Goal: Task Accomplishment & Management: Complete application form

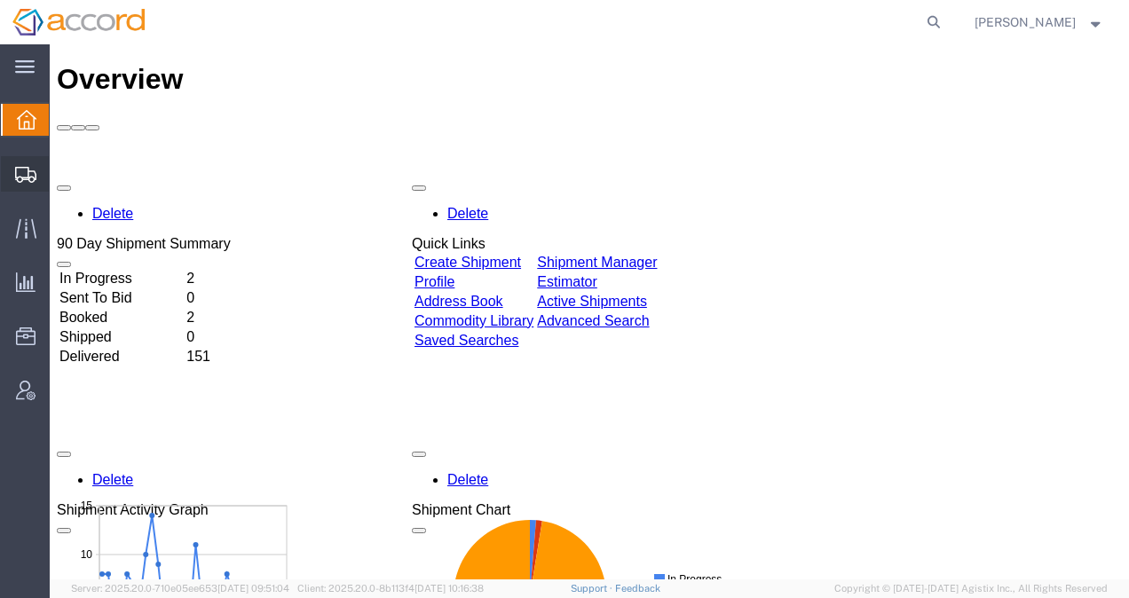
click at [34, 177] on icon at bounding box center [25, 175] width 21 height 16
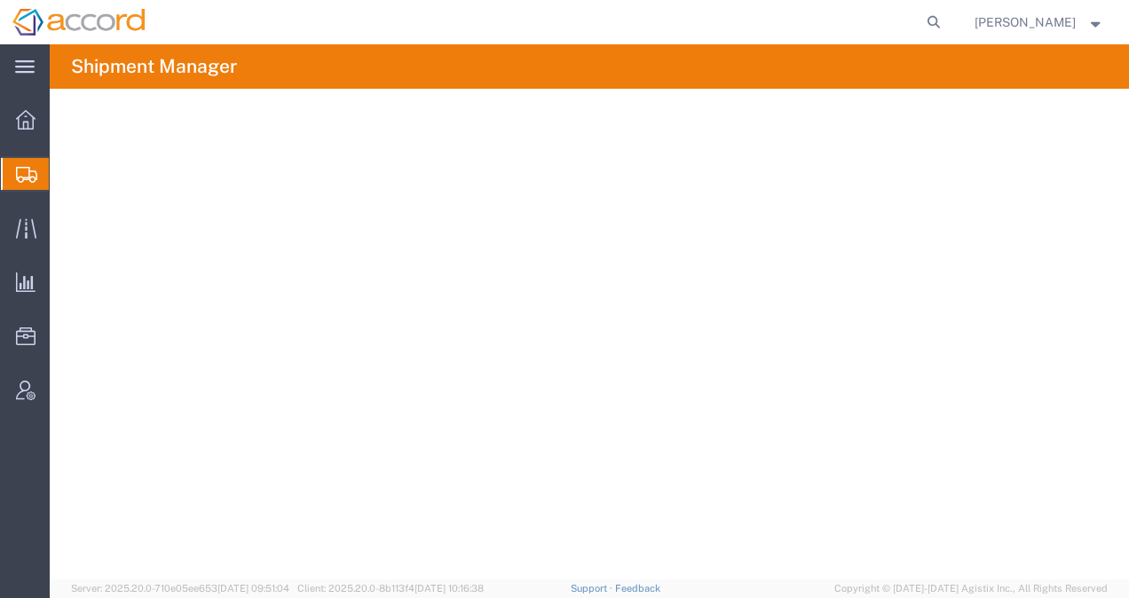
click at [0, 0] on span "Shipment Manager" at bounding box center [0, 0] width 0 height 0
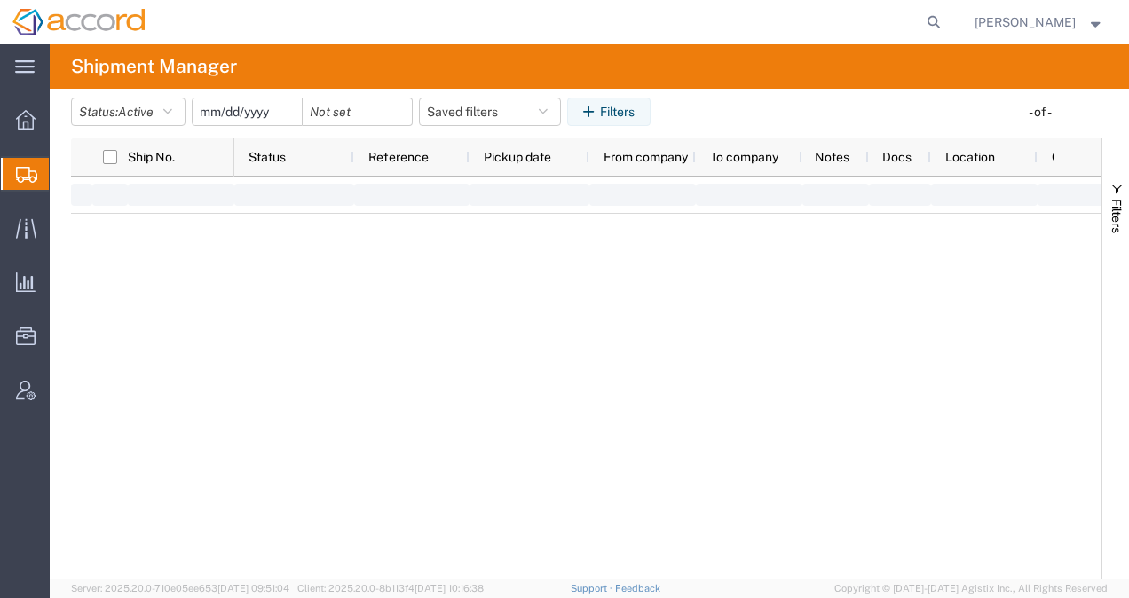
type input "[DATE]"
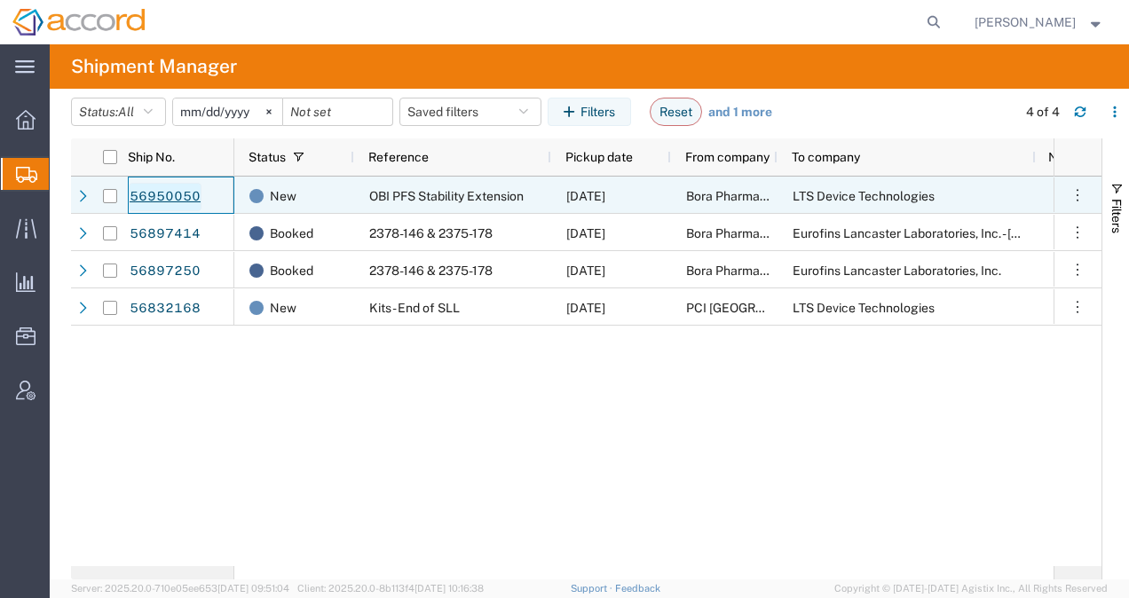
click at [149, 196] on link "56950050" at bounding box center [165, 197] width 73 height 28
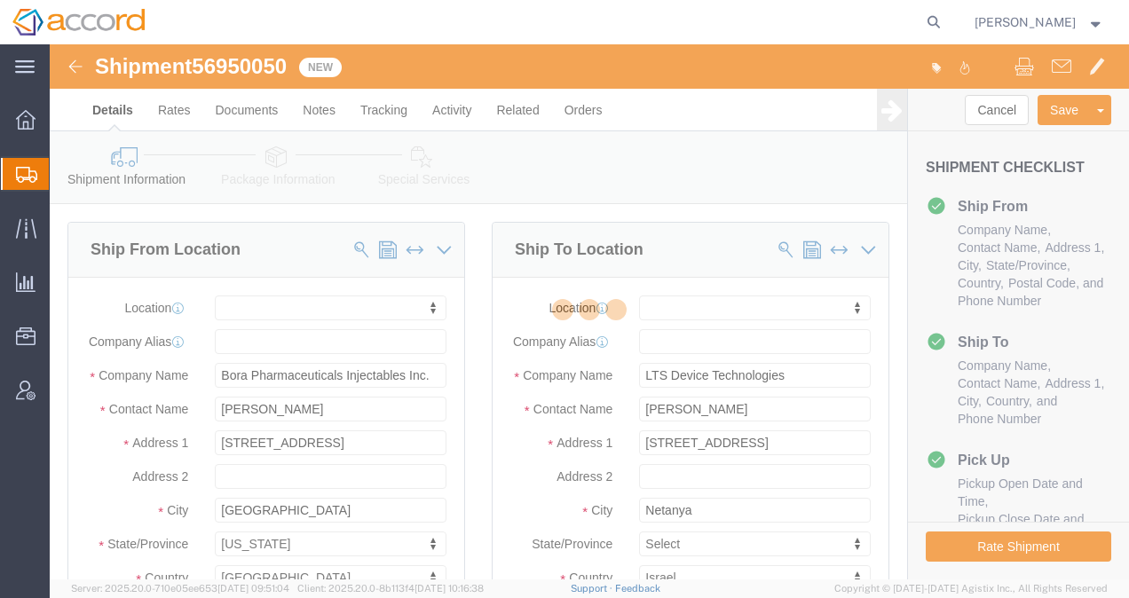
select select
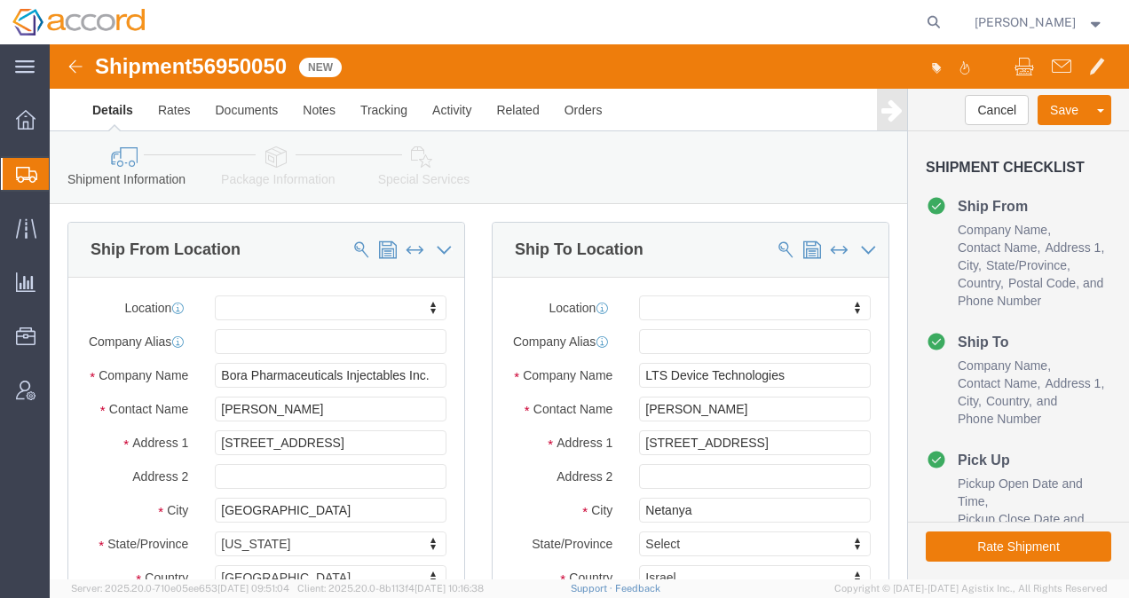
click div "Shipment Information Package Information Special Services Loading Routing"
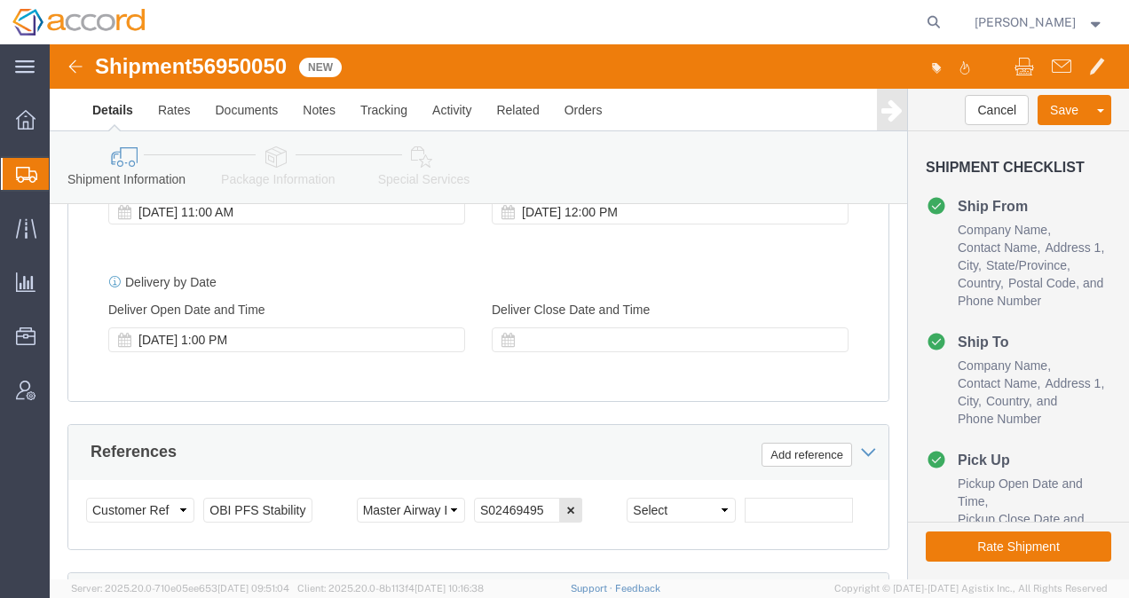
scroll to position [1243, 0]
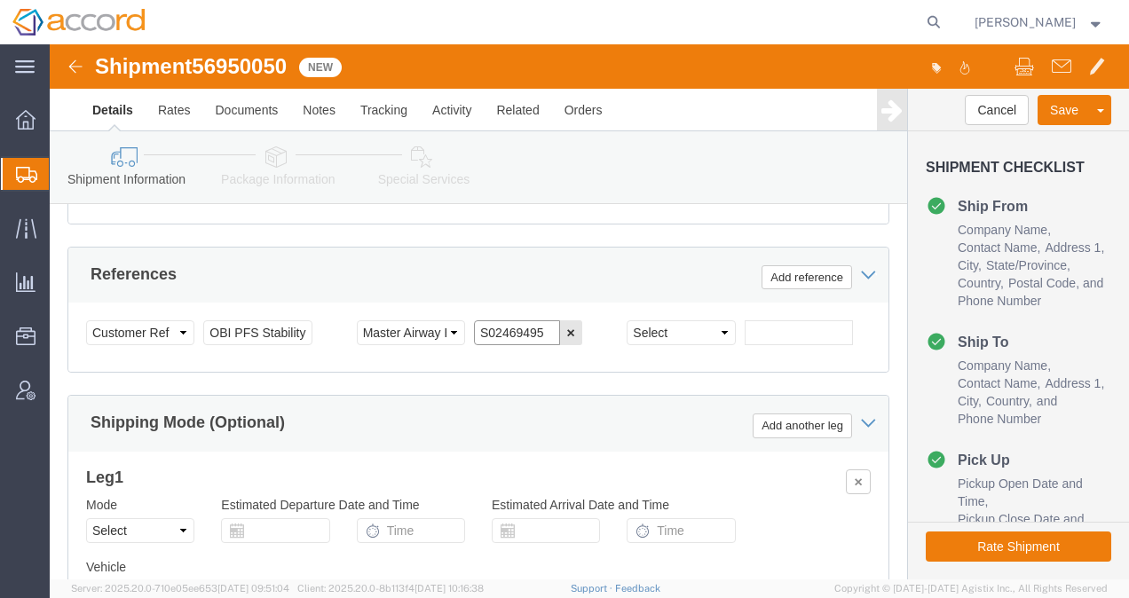
drag, startPoint x: 486, startPoint y: 349, endPoint x: 423, endPoint y: 346, distance: 64.0
click input "S02469495"
click link "Documents"
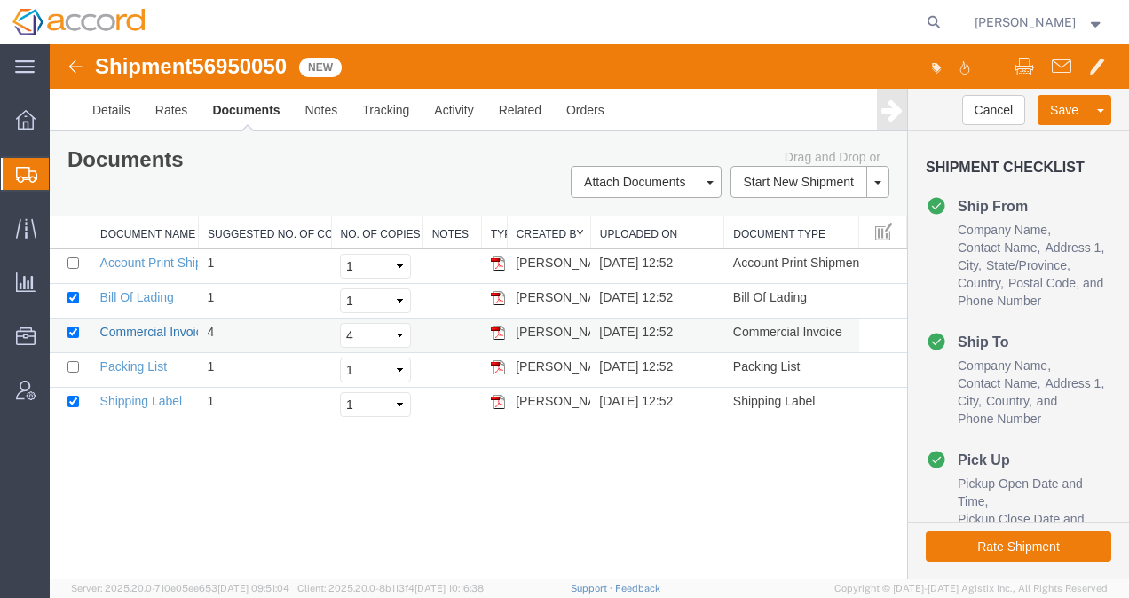
click at [140, 328] on link "Commercial Invoice" at bounding box center [154, 332] width 109 height 14
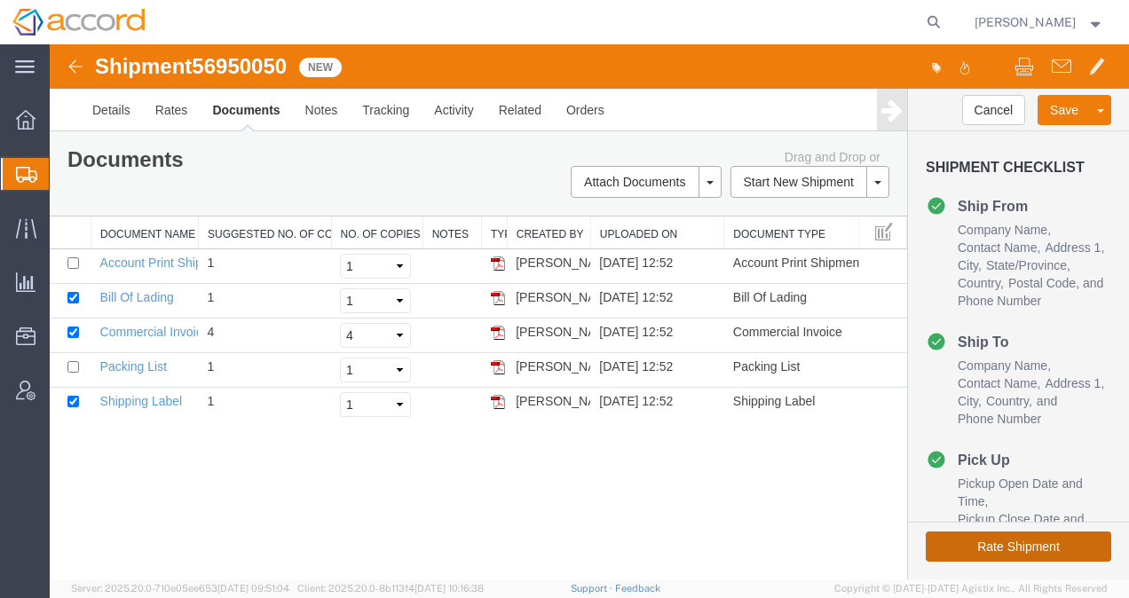
click at [975, 540] on button "Rate Shipment" at bounding box center [1019, 547] width 186 height 30
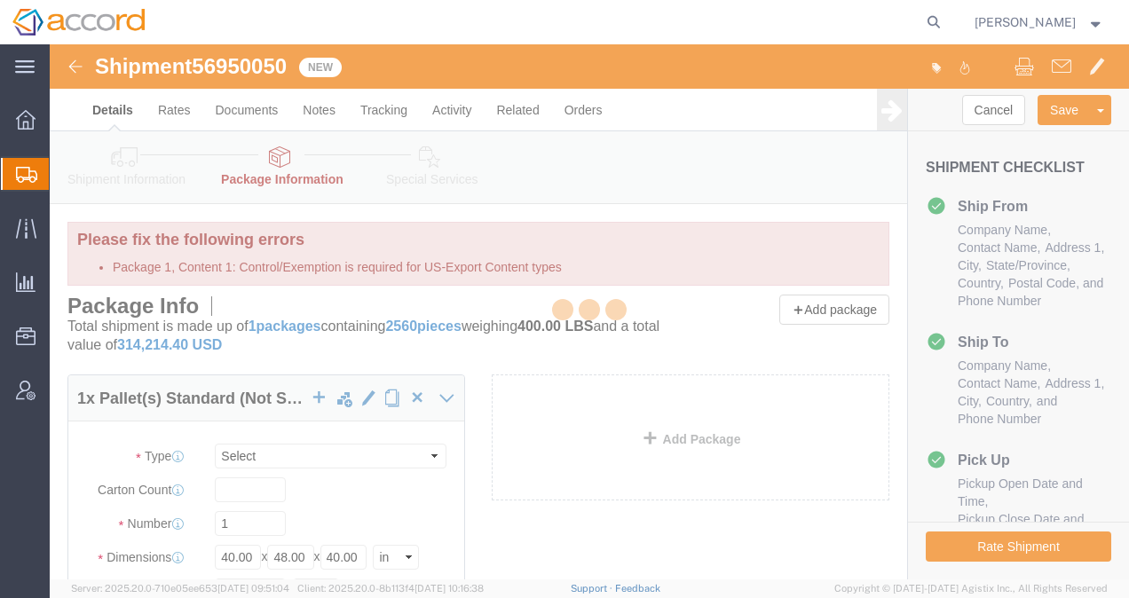
select select "PSNS"
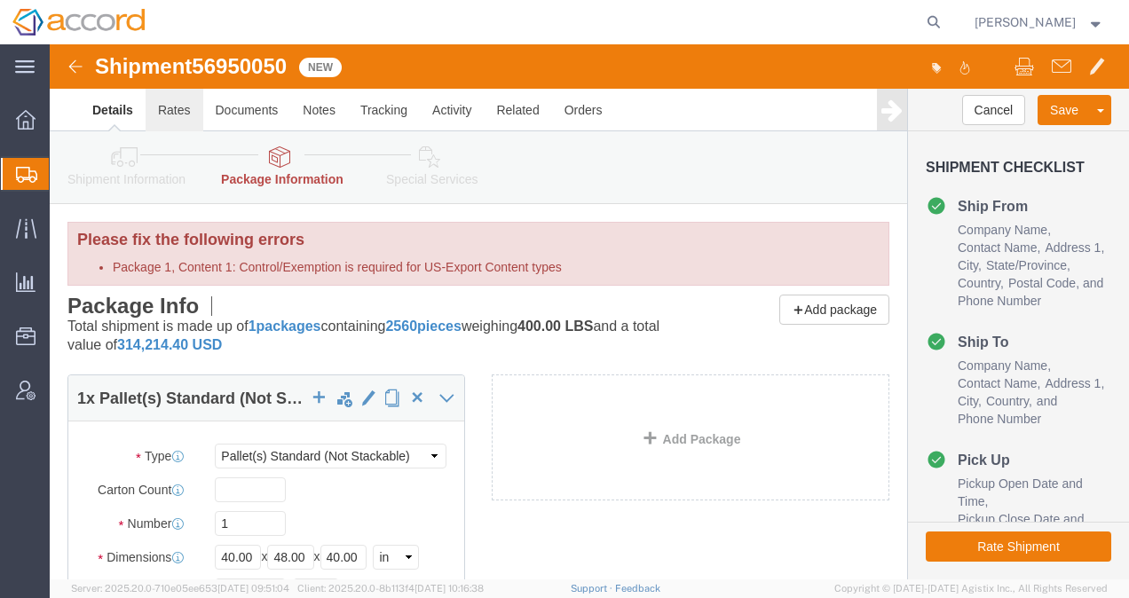
click link "Rates"
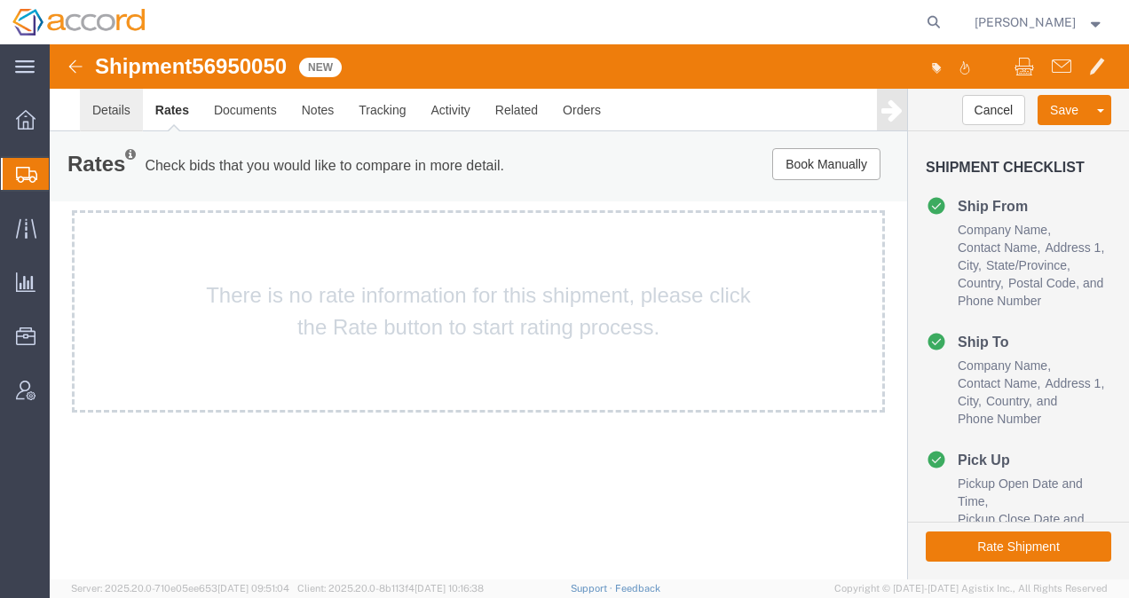
click at [96, 110] on link "Details" at bounding box center [111, 110] width 63 height 43
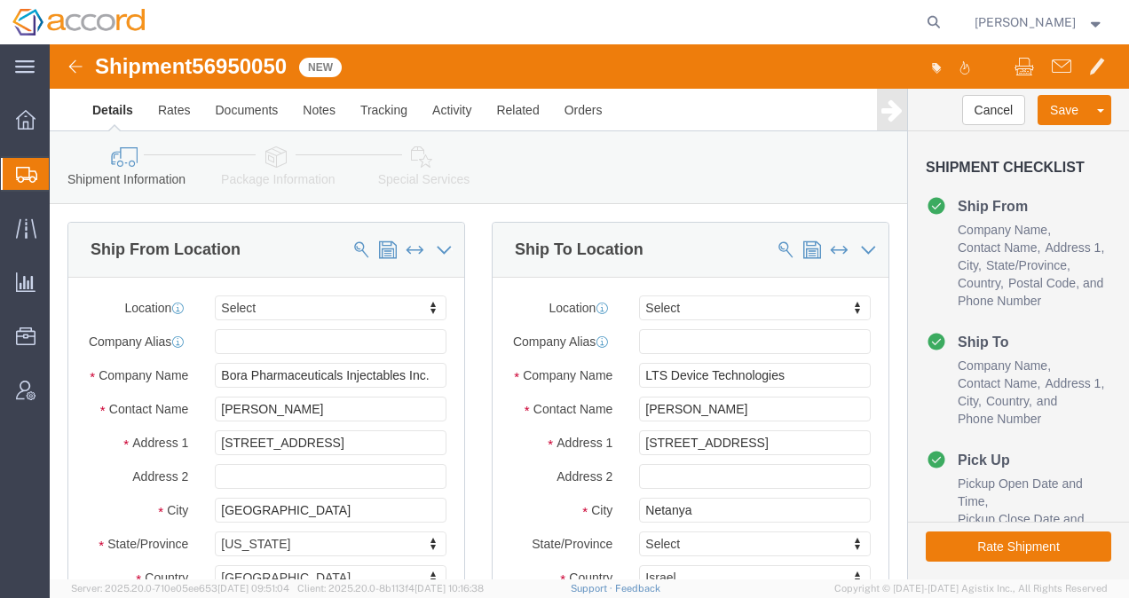
click icon
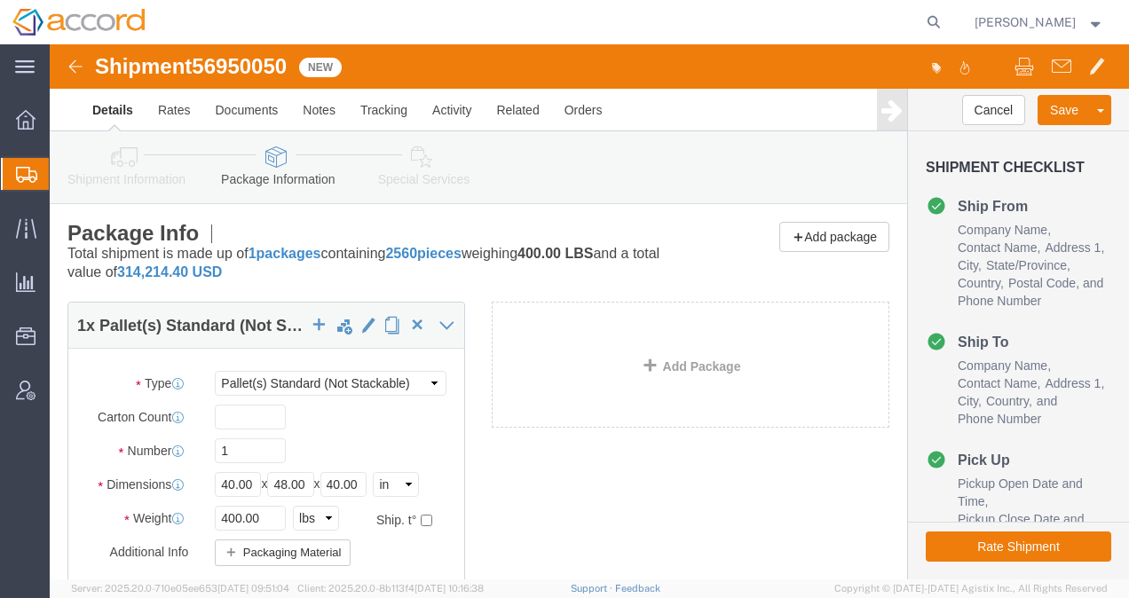
scroll to position [323, 0]
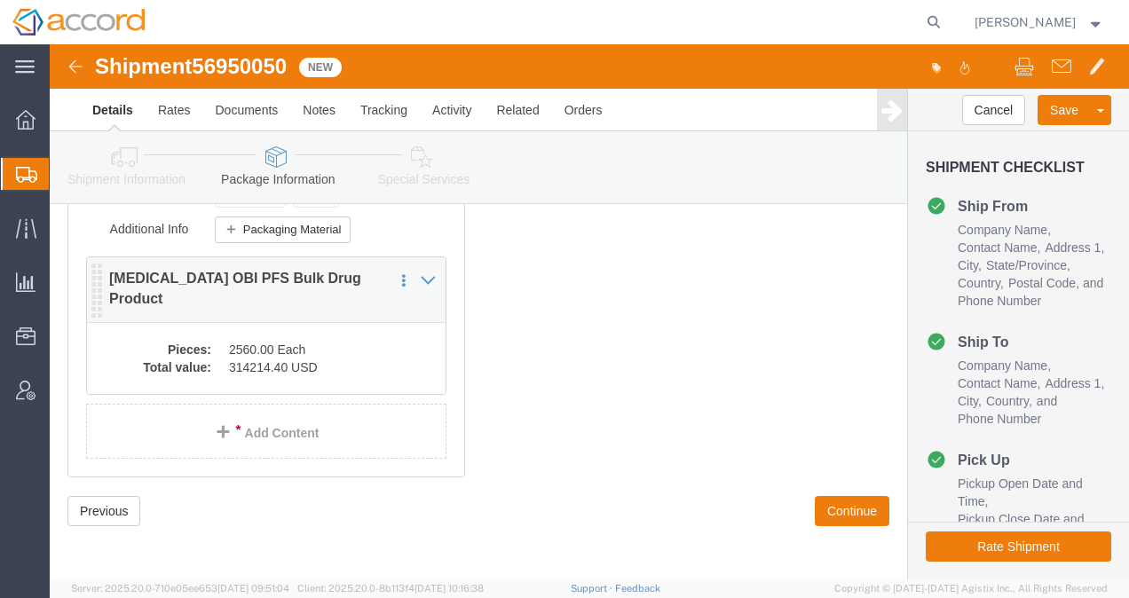
click dd "2560.00 Each"
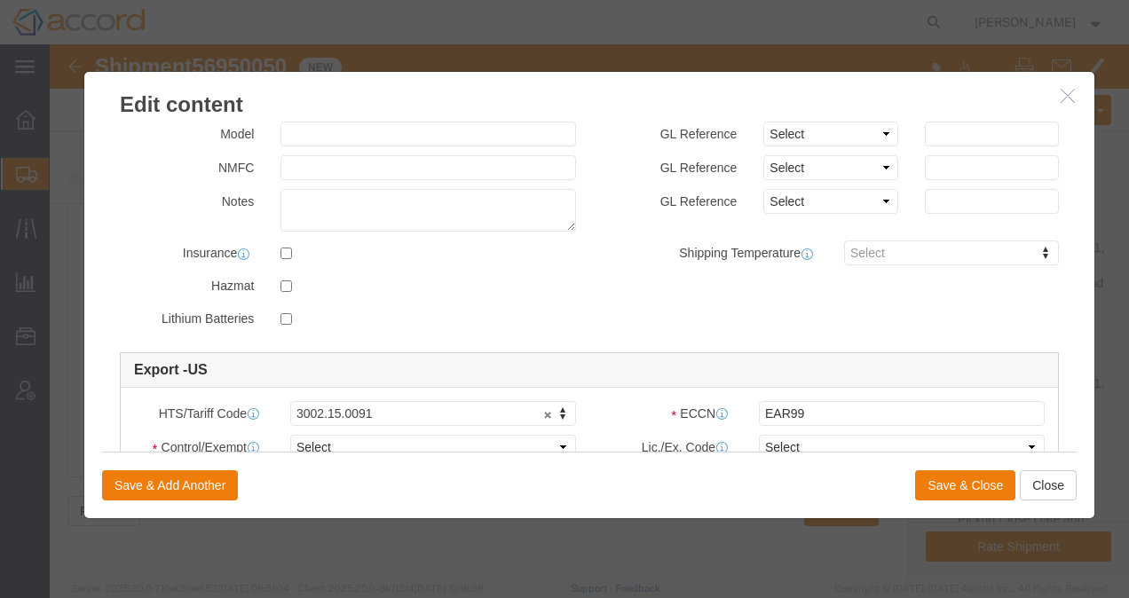
scroll to position [513, 0]
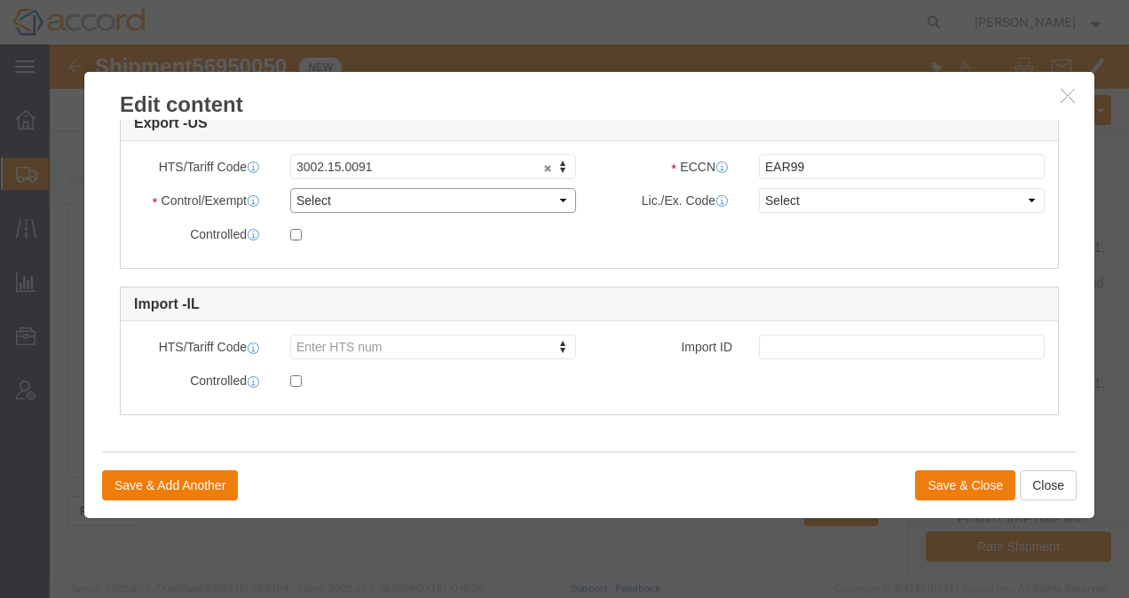
click select "Select ATF BIS DEA EPA FDA FTR ITAR OFAC Other (OPA)"
select select "FDA"
click select "Select ATF BIS DEA EPA FDA FTR ITAR OFAC Other (OPA)"
click button "Save & Close"
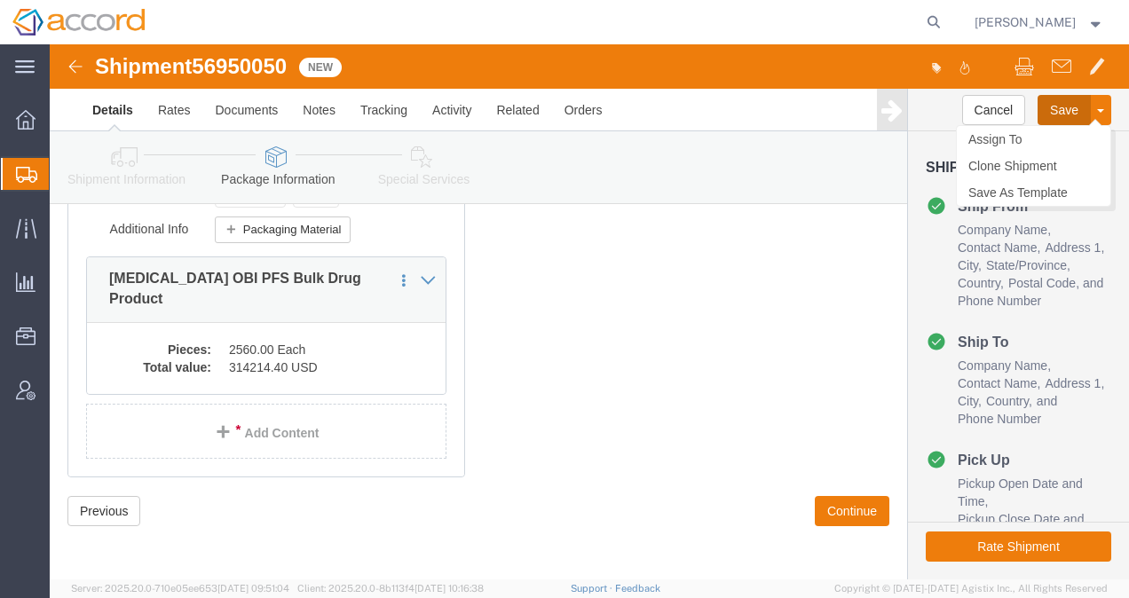
click button "Save"
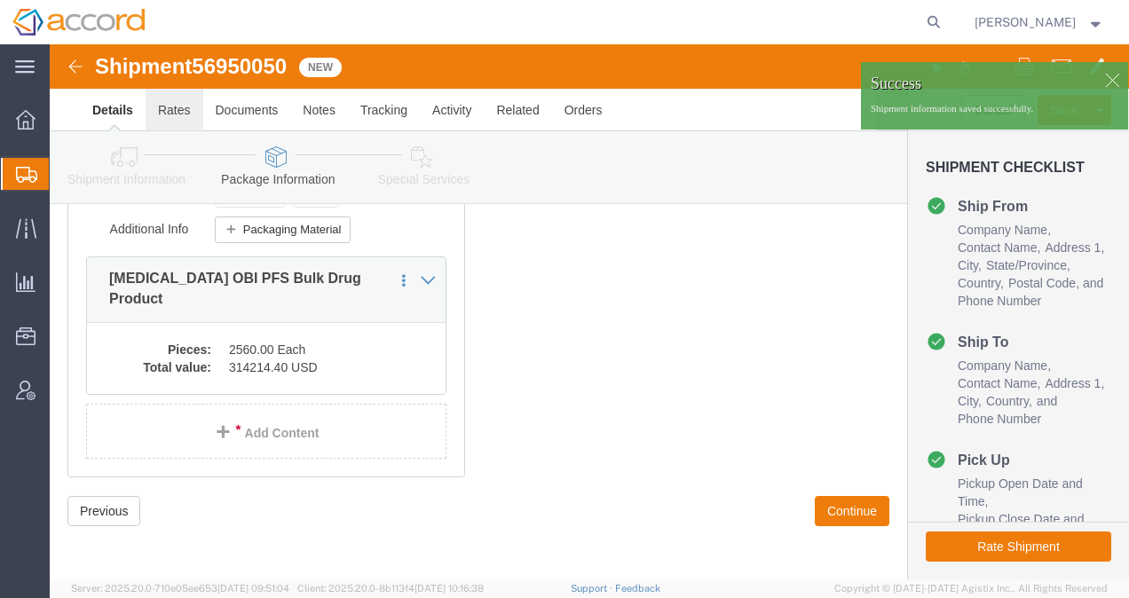
click link "Rates"
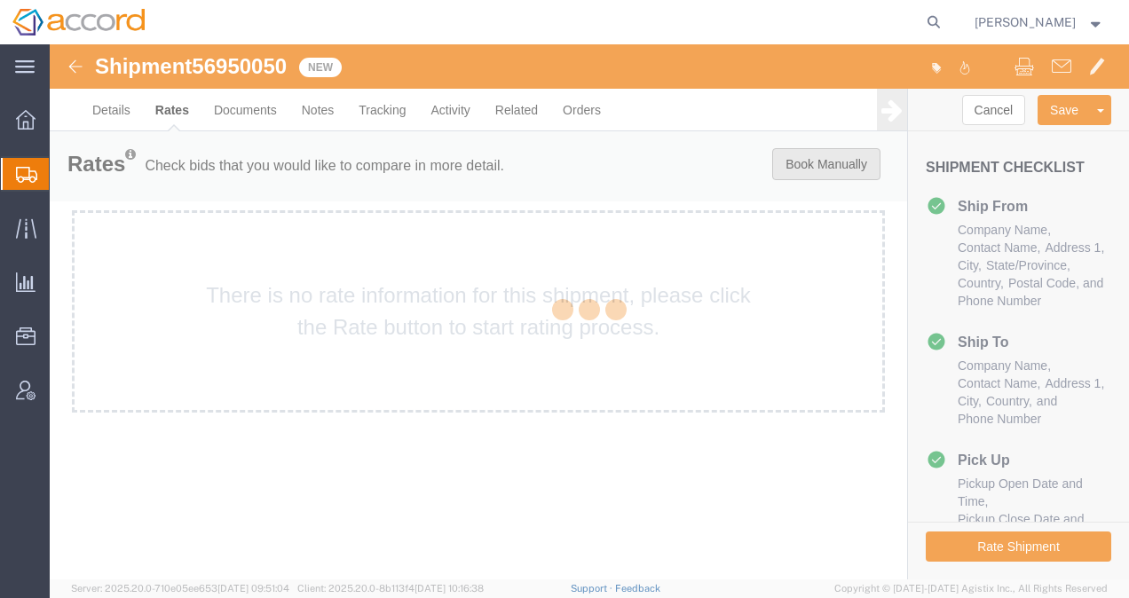
click at [831, 172] on button "Book Manually" at bounding box center [826, 164] width 108 height 32
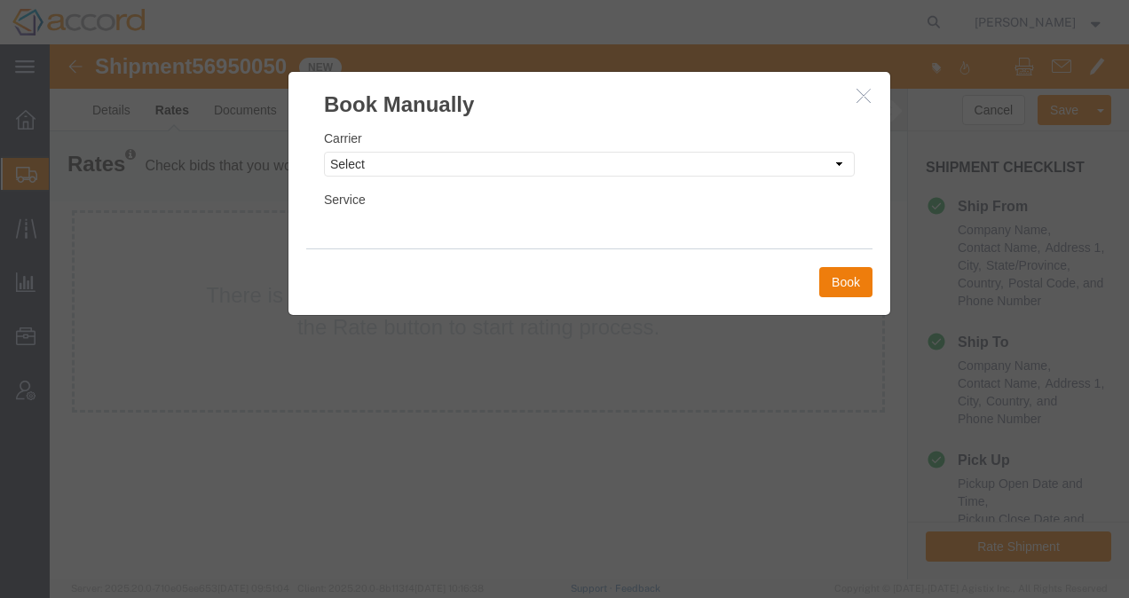
click at [810, 179] on div "Carrier Select Add New Carrier (and default service) AIT Worldwide Cardinal/Boy…" at bounding box center [590, 184] width 602 height 129
drag, startPoint x: 794, startPoint y: 170, endPoint x: 757, endPoint y: 171, distance: 36.4
click at [794, 170] on select "Select Add New Carrier (and default service) AIT Worldwide Cardinal/Boyle Exped…" at bounding box center [589, 164] width 531 height 25
select select "78"
click at [324, 152] on select "Select Add New Carrier (and default service) AIT Worldwide Cardinal/Boyle Exped…" at bounding box center [589, 164] width 531 height 25
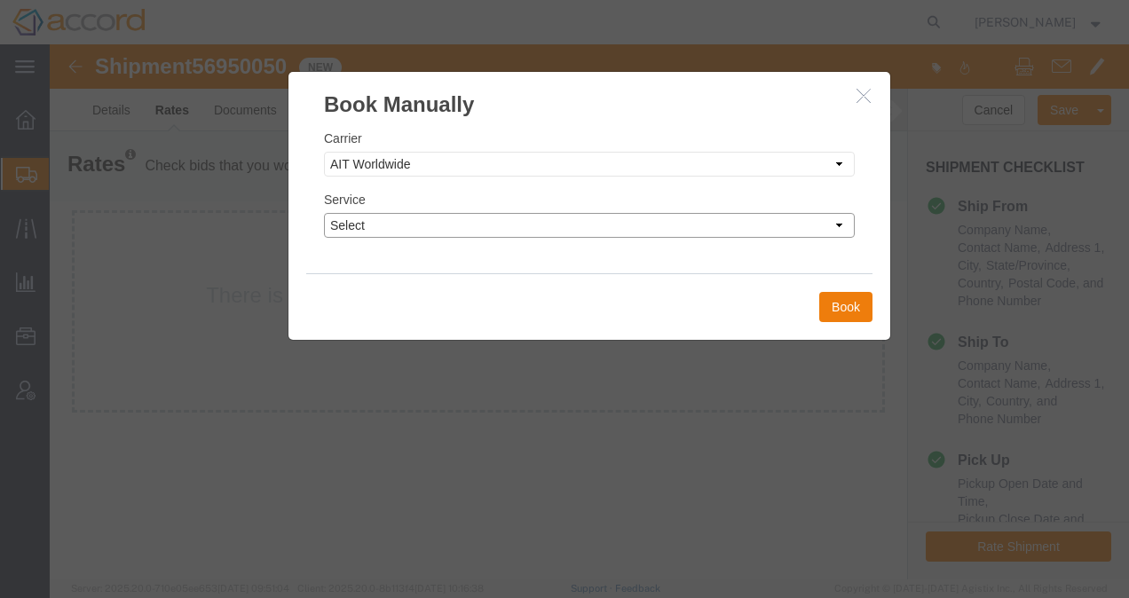
click at [398, 228] on select "Select 2 Day 3 - 5 Day 3 Day Ambient Temperature Broker Charter Aircraft Servic…" at bounding box center [589, 225] width 531 height 25
select select "1214"
click at [324, 213] on select "Select 2 Day 3 - 5 Day 3 Day Ambient Temperature Broker Charter Aircraft Servic…" at bounding box center [589, 225] width 531 height 25
click at [859, 304] on button "Book" at bounding box center [845, 307] width 53 height 30
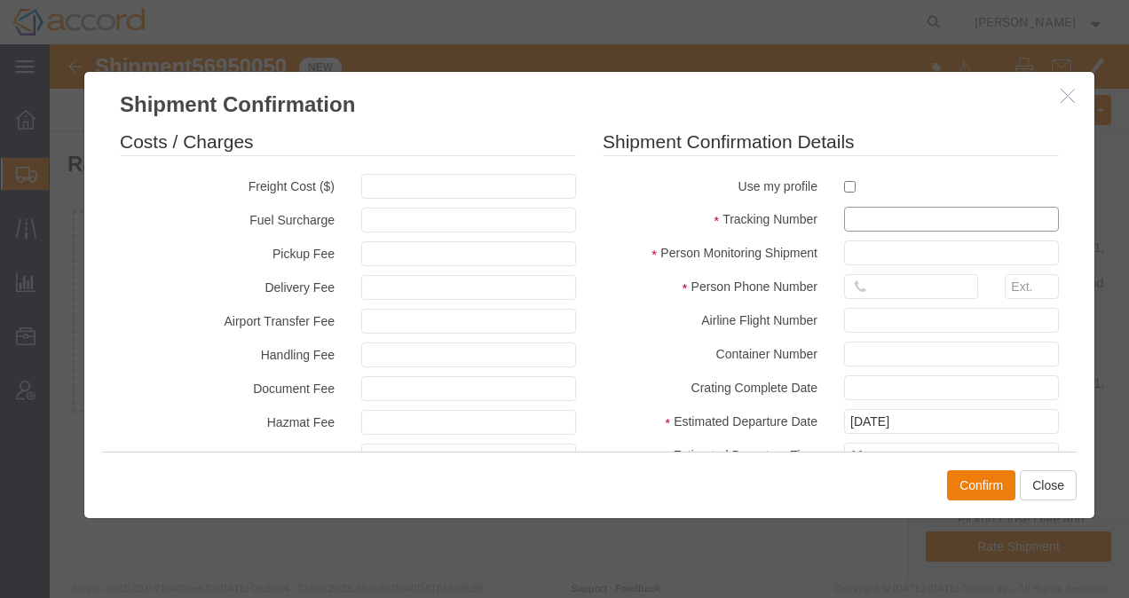
click at [860, 219] on input "text" at bounding box center [951, 219] width 215 height 25
paste input "S02469495"
type input "S02469495"
click at [925, 255] on input "text" at bounding box center [951, 253] width 215 height 25
type input "[PERSON_NAME]"
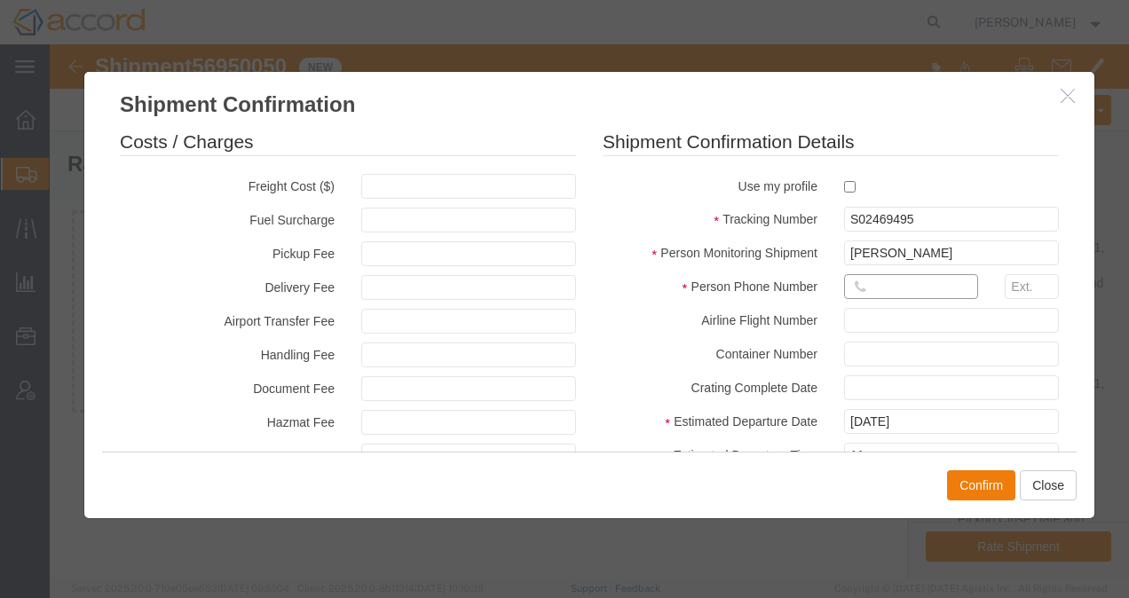
click at [883, 282] on input "text" at bounding box center [911, 286] width 134 height 25
type input "9196212728"
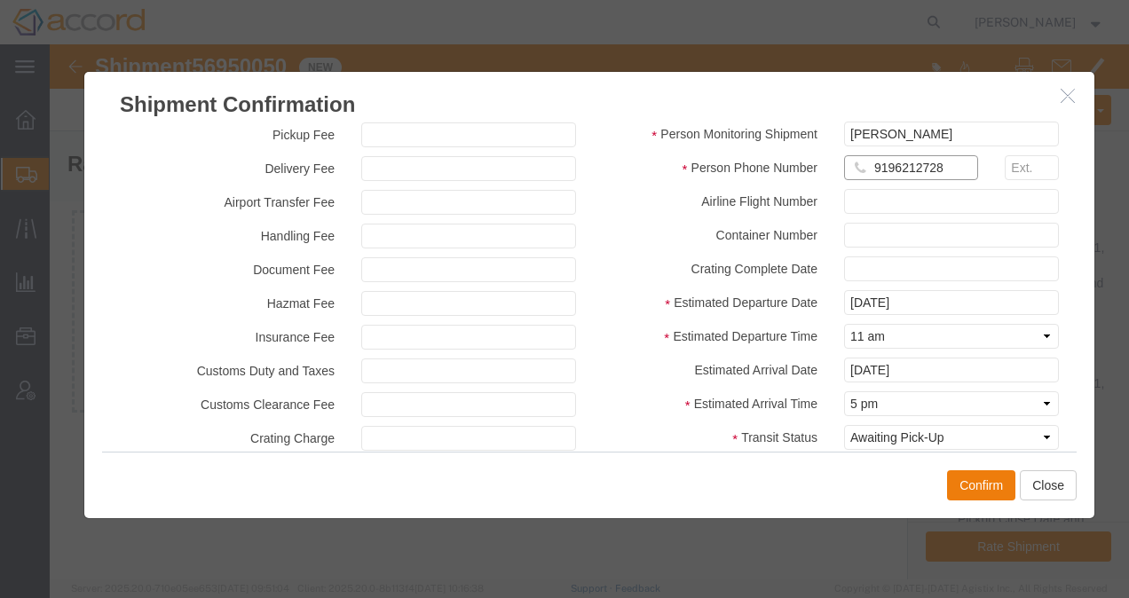
scroll to position [217, 0]
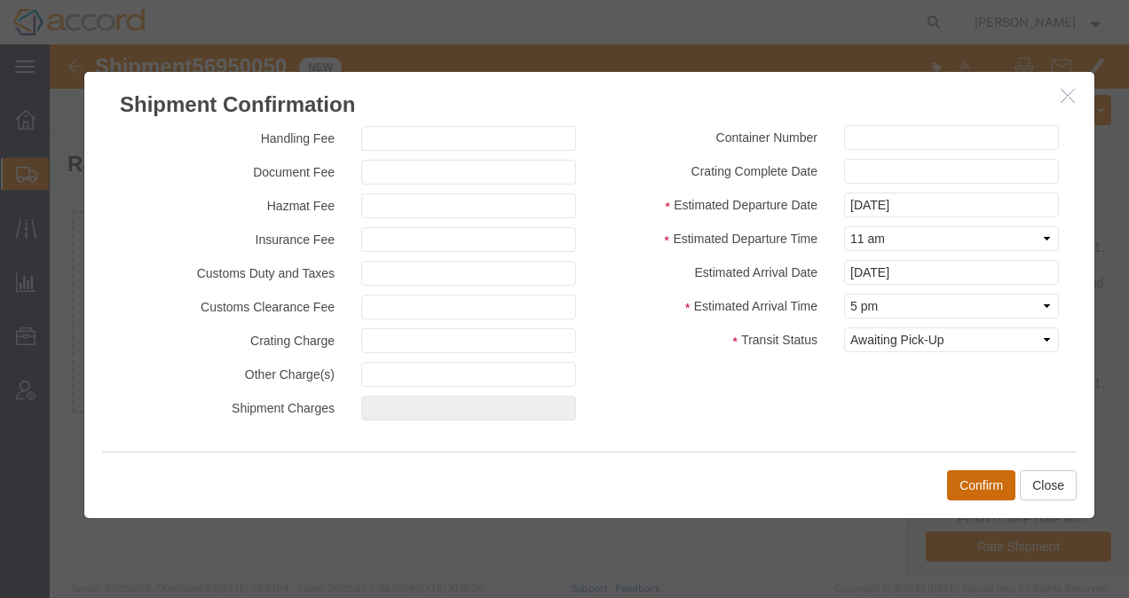
click at [981, 479] on button "Confirm" at bounding box center [981, 486] width 68 height 30
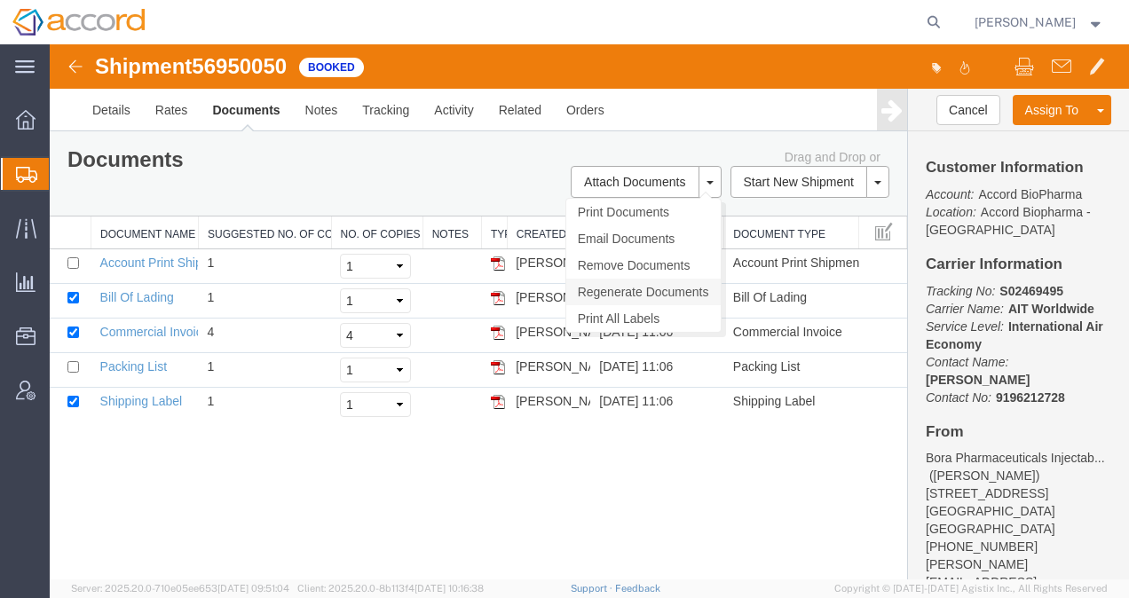
click at [654, 293] on link "Regenerate Documents" at bounding box center [643, 292] width 154 height 27
click at [163, 328] on link "Commercial Invoice" at bounding box center [154, 332] width 109 height 14
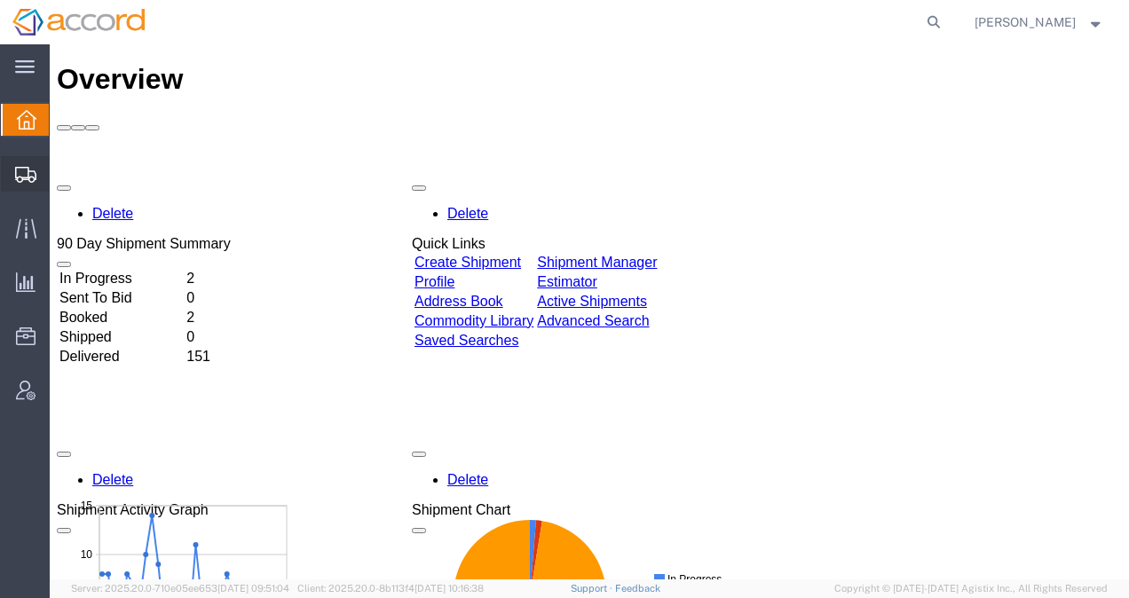
click at [0, 0] on span "Shipment Manager" at bounding box center [0, 0] width 0 height 0
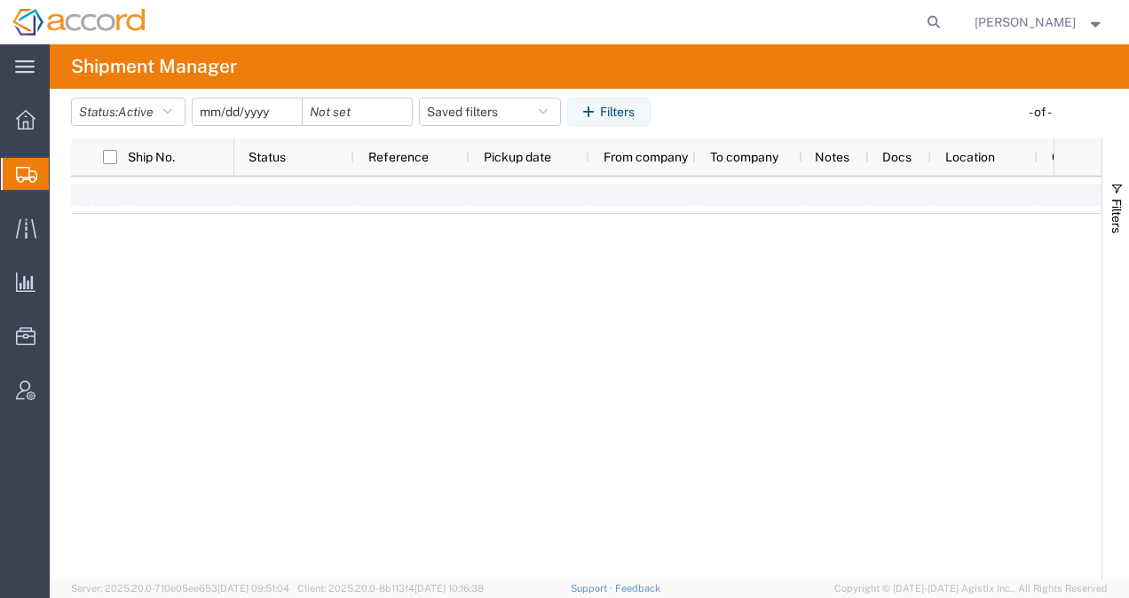
type input "[DATE]"
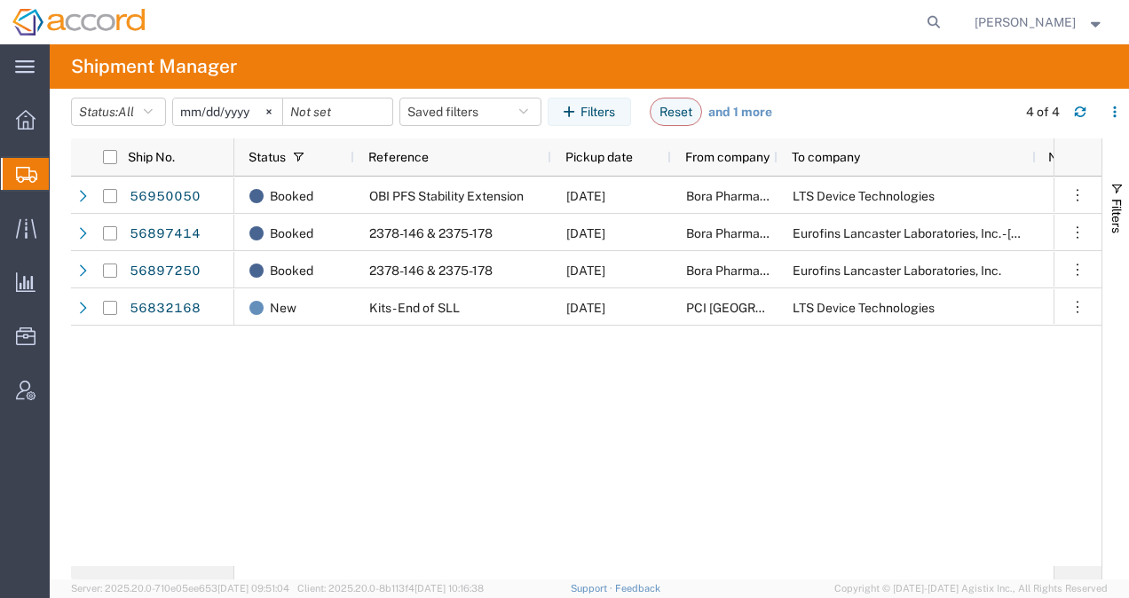
click at [542, 366] on div "Booked OBI PFS Stability Extension [DATE] Bora Pharmaceuticals Injectables Inc.…" at bounding box center [643, 372] width 819 height 390
drag, startPoint x: 550, startPoint y: 160, endPoint x: 545, endPoint y: 170, distance: 11.9
click at [545, 170] on div at bounding box center [545, 156] width 7 height 37
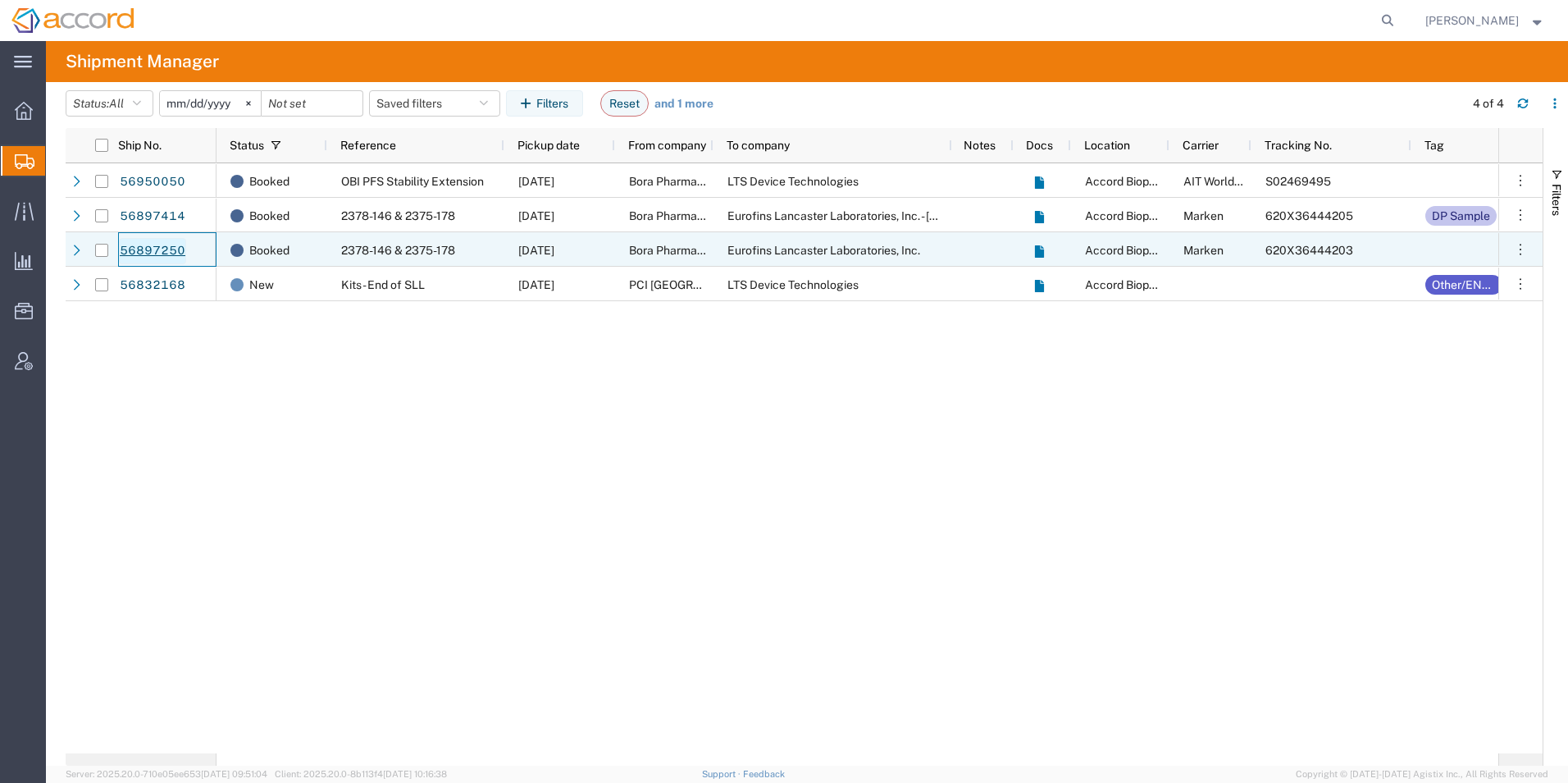
click at [144, 253] on link "56897250" at bounding box center [152, 251] width 67 height 26
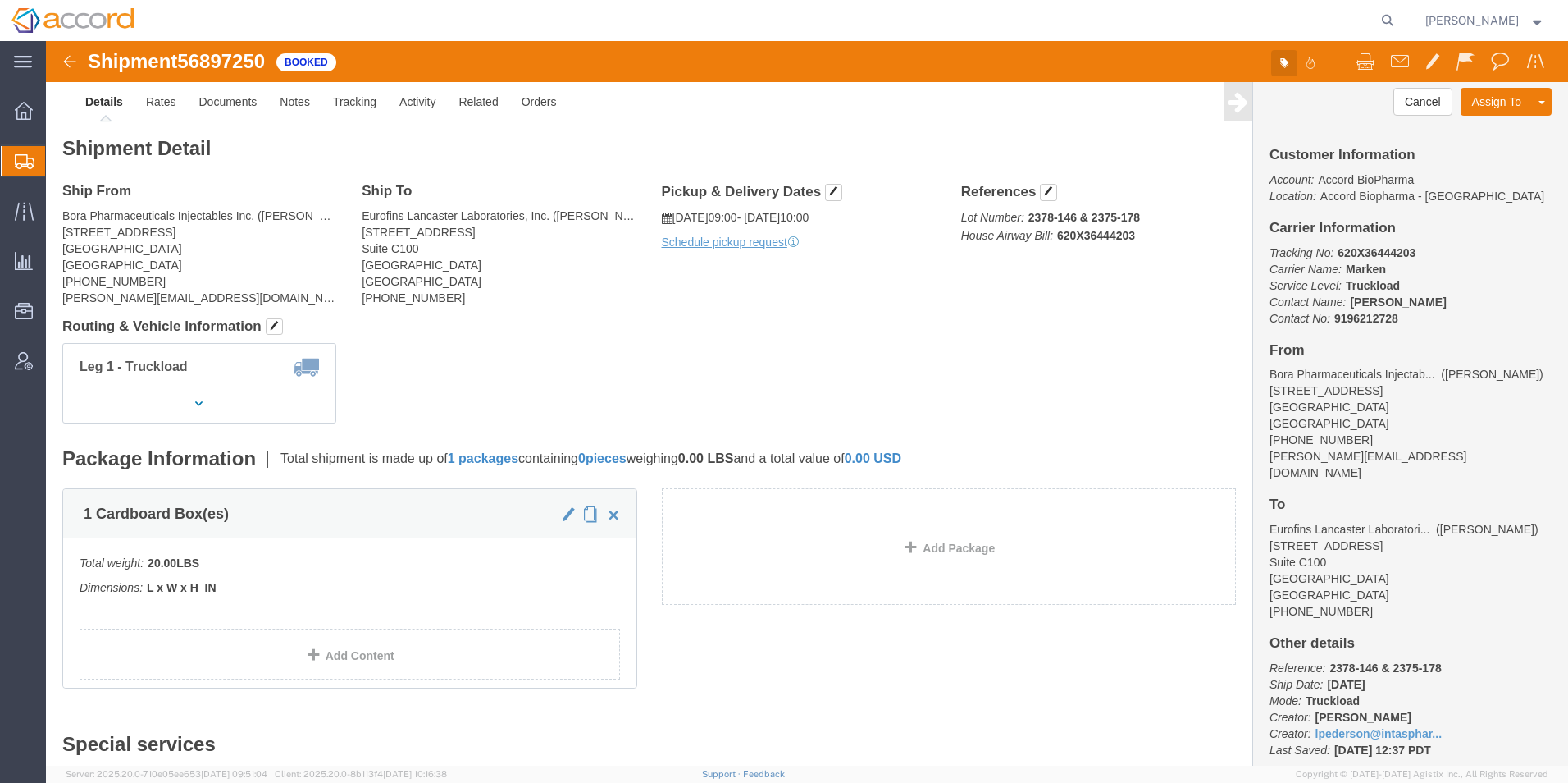
click button "button"
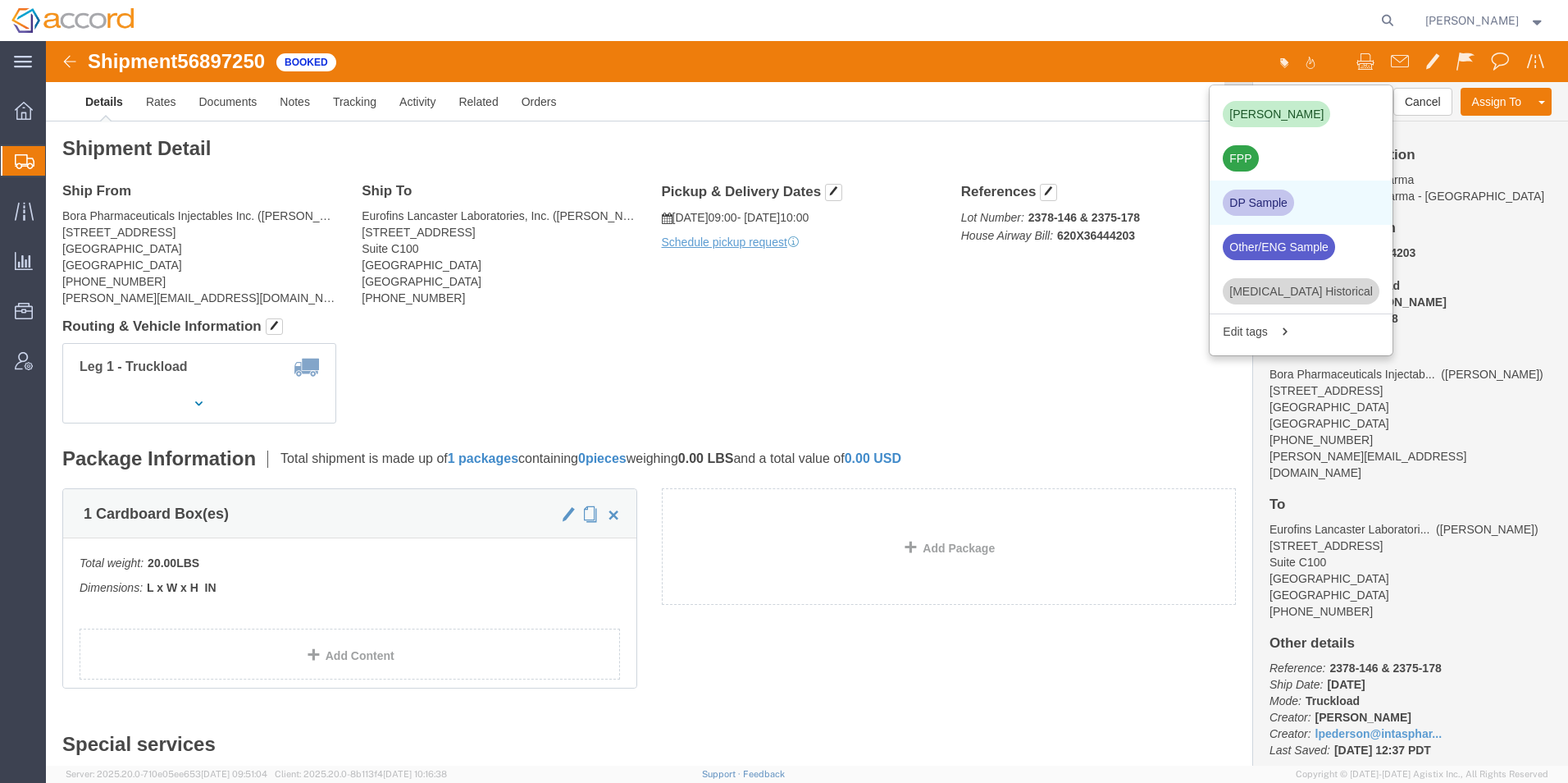
click div "DP Sample"
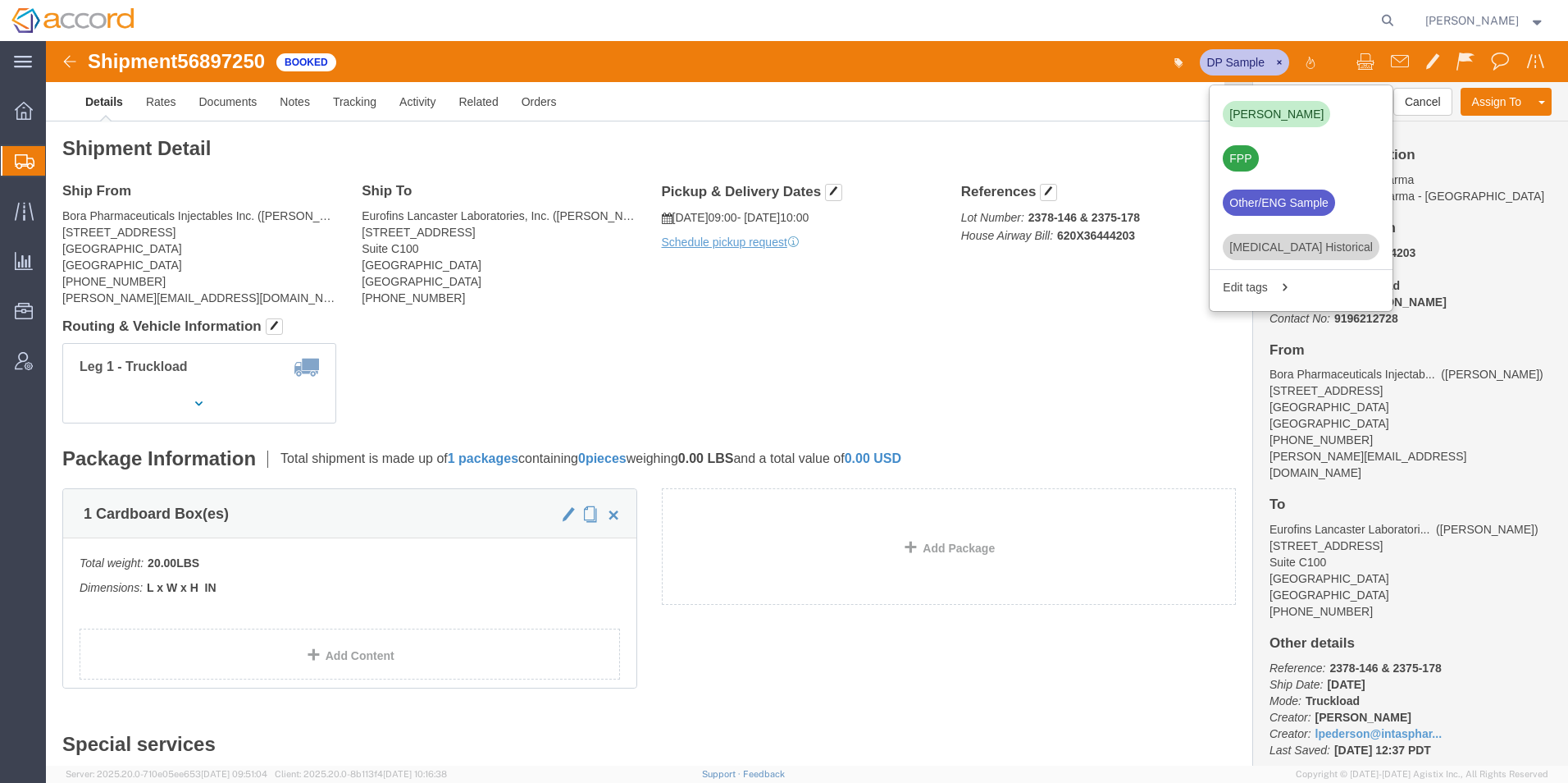
click div "Leg 1 - Truckload Number of trucks: 1"
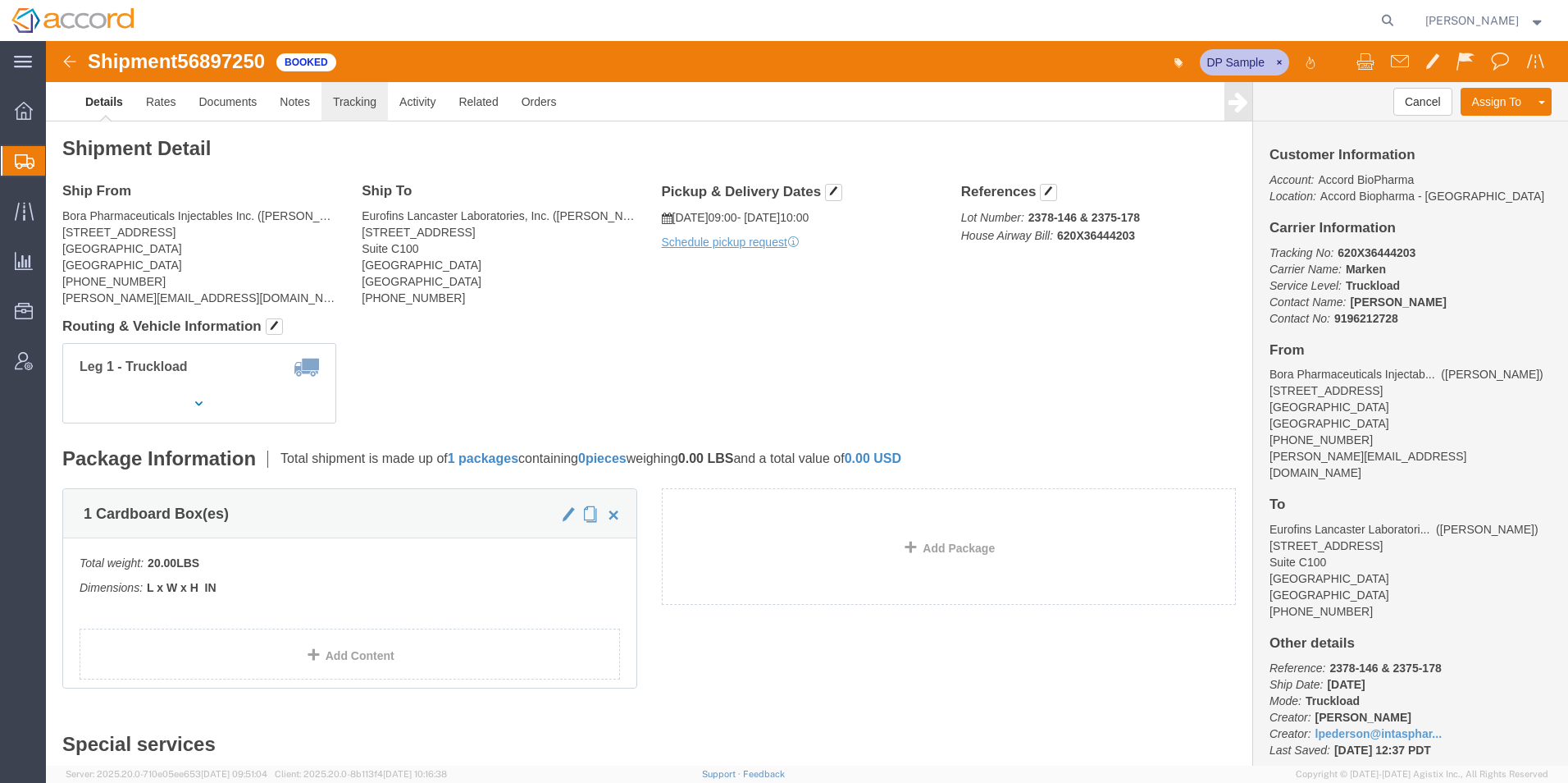
click link "Tracking"
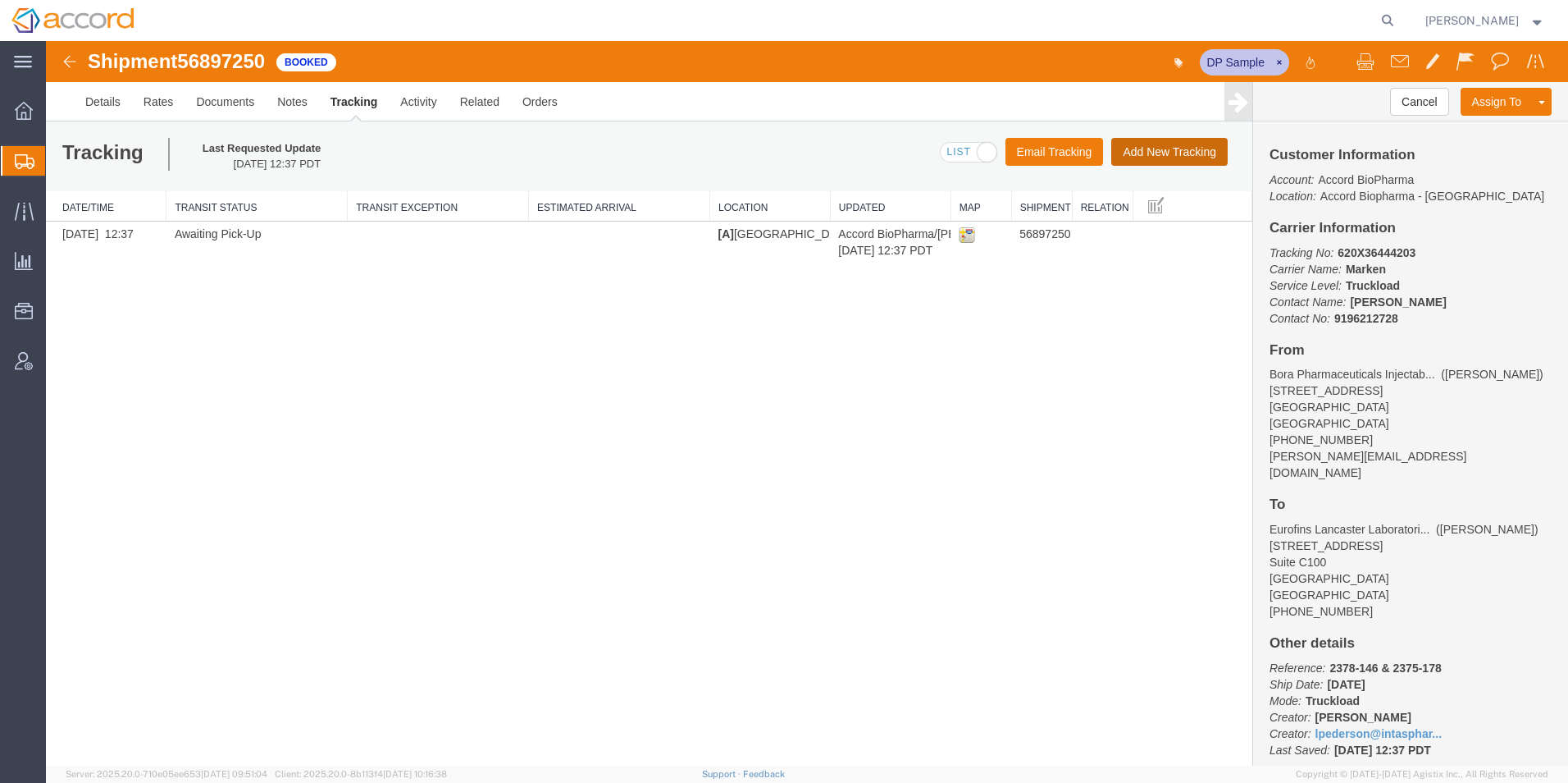
click at [1042, 158] on button "Add New Tracking" at bounding box center [1170, 152] width 116 height 28
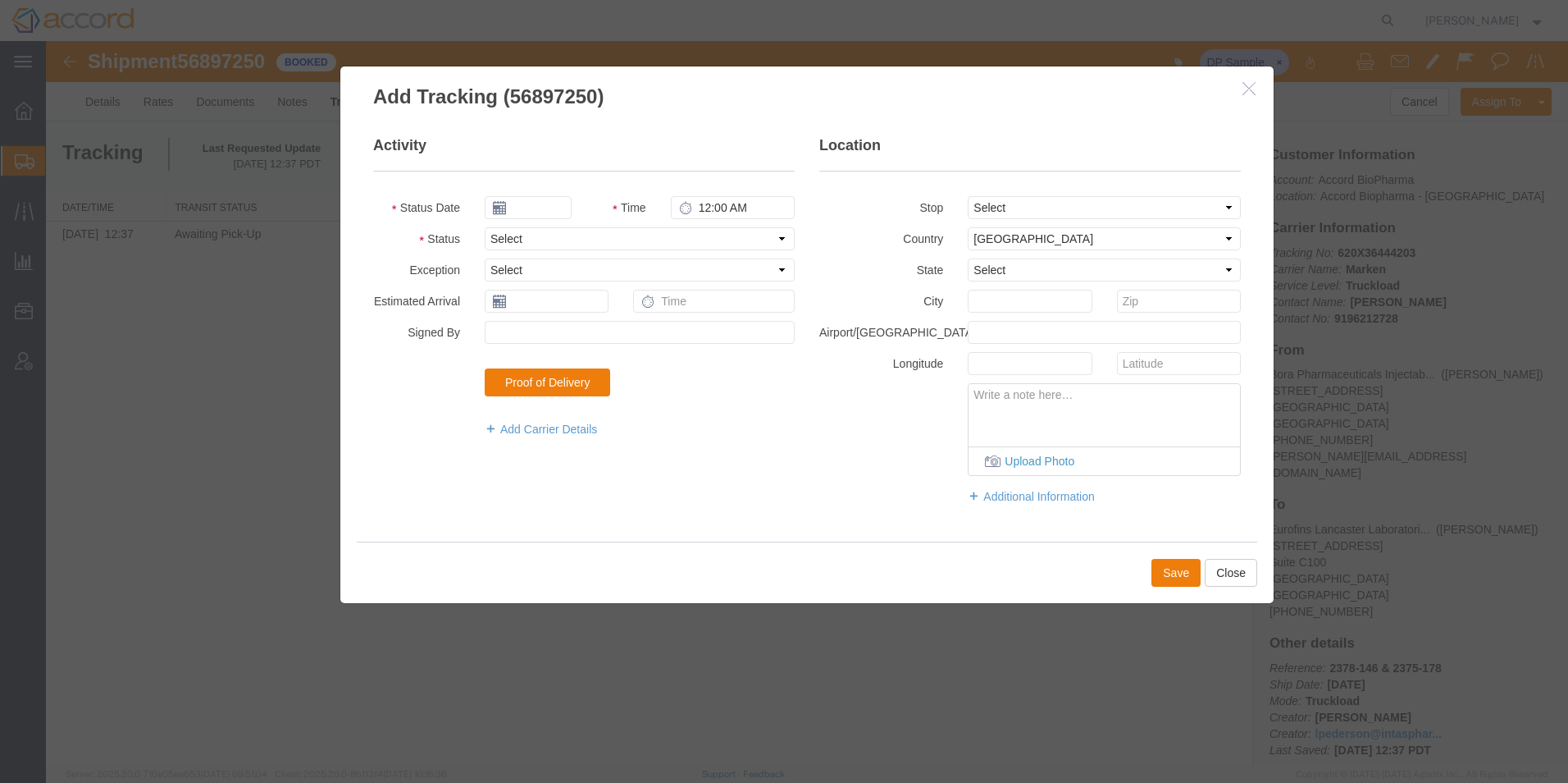
type input "[DATE]"
type input "3:00 PM"
click at [551, 239] on select "Select Arrival Notice Available Arrival Notice Imported Arrive at Delivery Loca…" at bounding box center [640, 239] width 310 height 23
select select "DELIVRED"
click at [485, 227] on select "Select Arrival Notice Available Arrival Notice Imported Arrive at Delivery Loca…" at bounding box center [640, 239] width 310 height 23
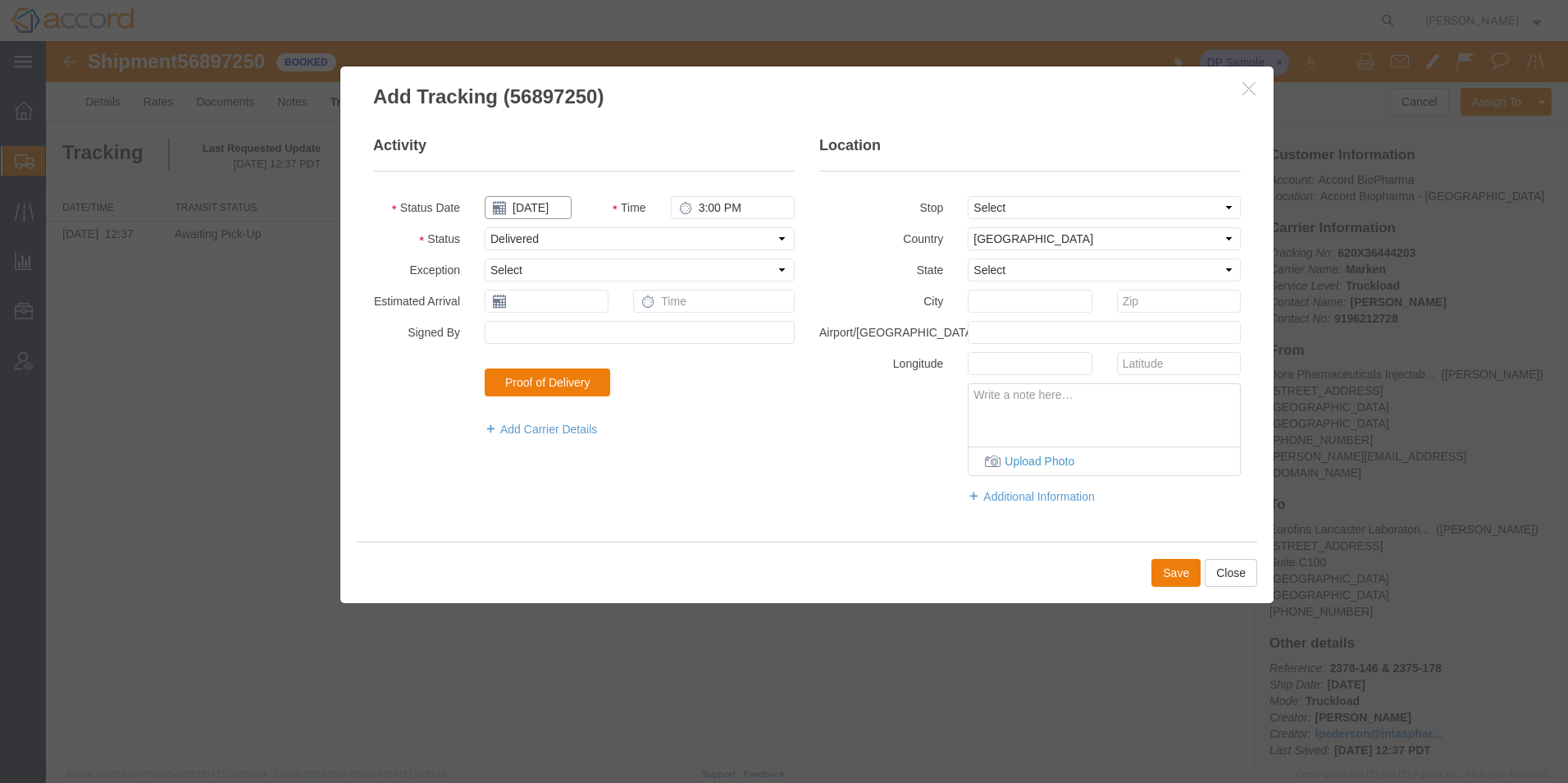
click at [523, 209] on input "[DATE]" at bounding box center [529, 207] width 87 height 23
click at [500, 231] on th at bounding box center [497, 236] width 25 height 25
click at [606, 355] on td "25" at bounding box center [601, 360] width 25 height 25
type input "[DATE]"
click at [1042, 552] on button "Save" at bounding box center [1175, 573] width 49 height 28
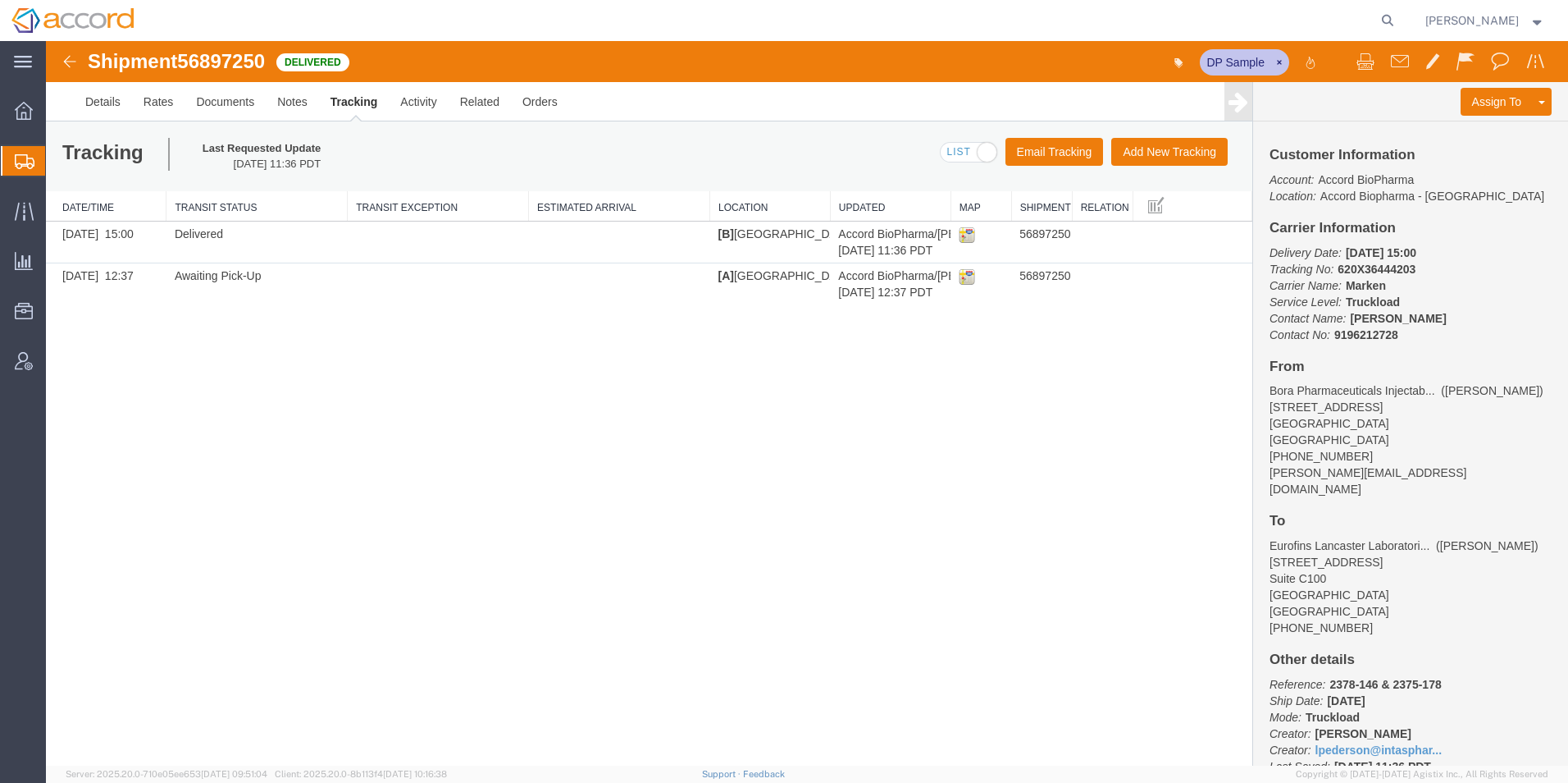
click at [0, 0] on span "Shipment Manager" at bounding box center [0, 0] width 0 height 0
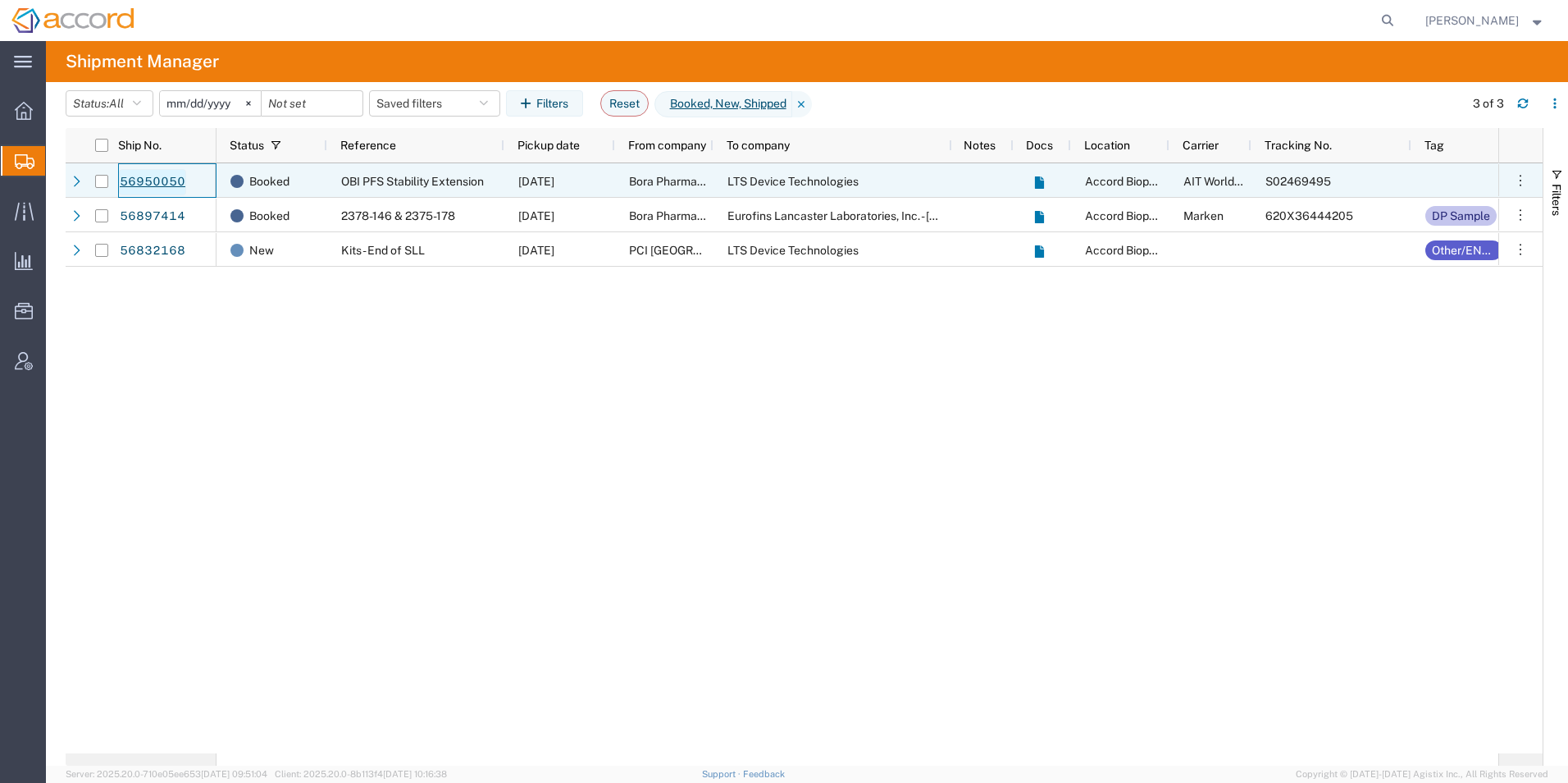
click at [164, 181] on link "56950050" at bounding box center [152, 182] width 67 height 26
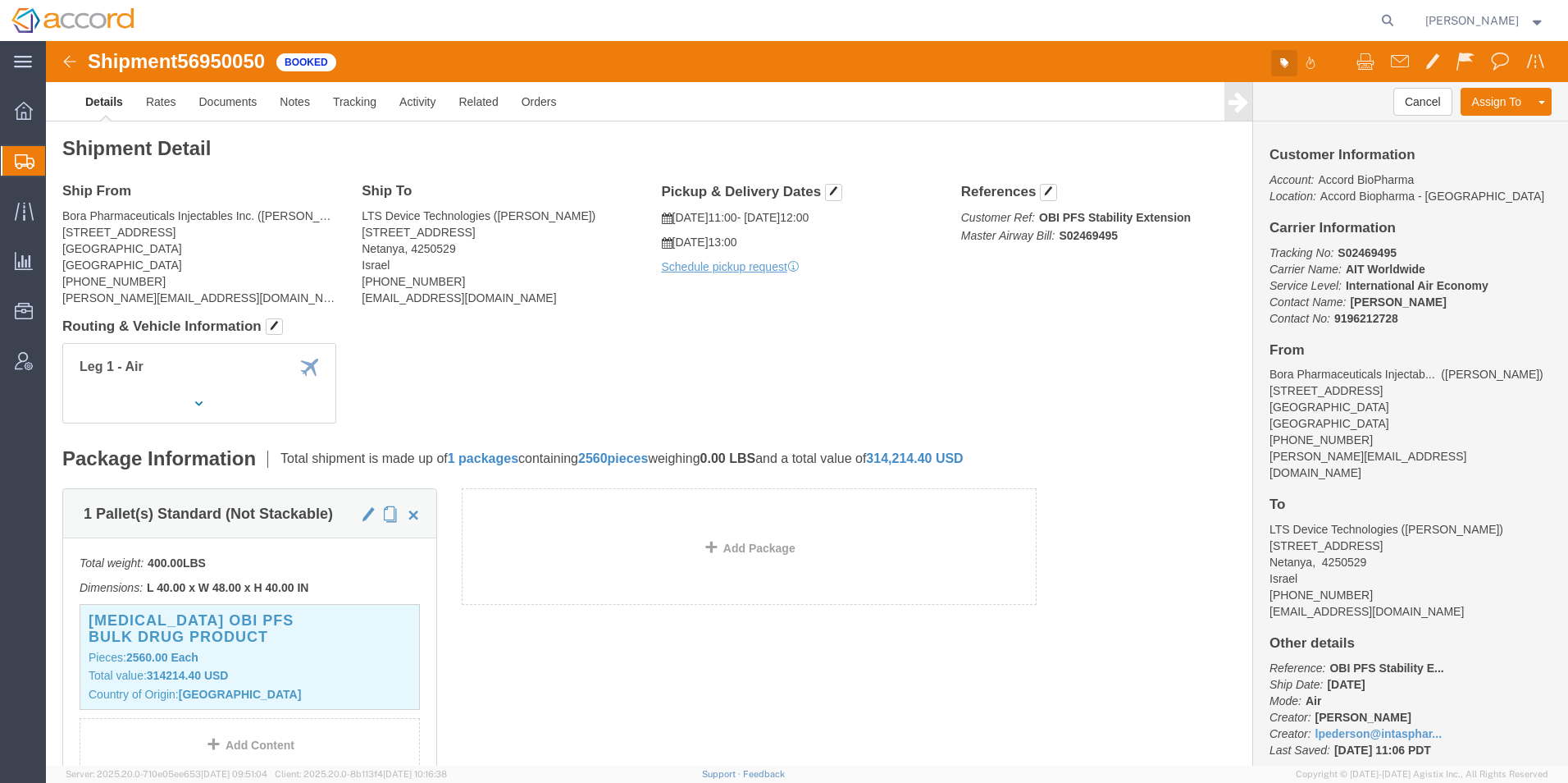
click button "button"
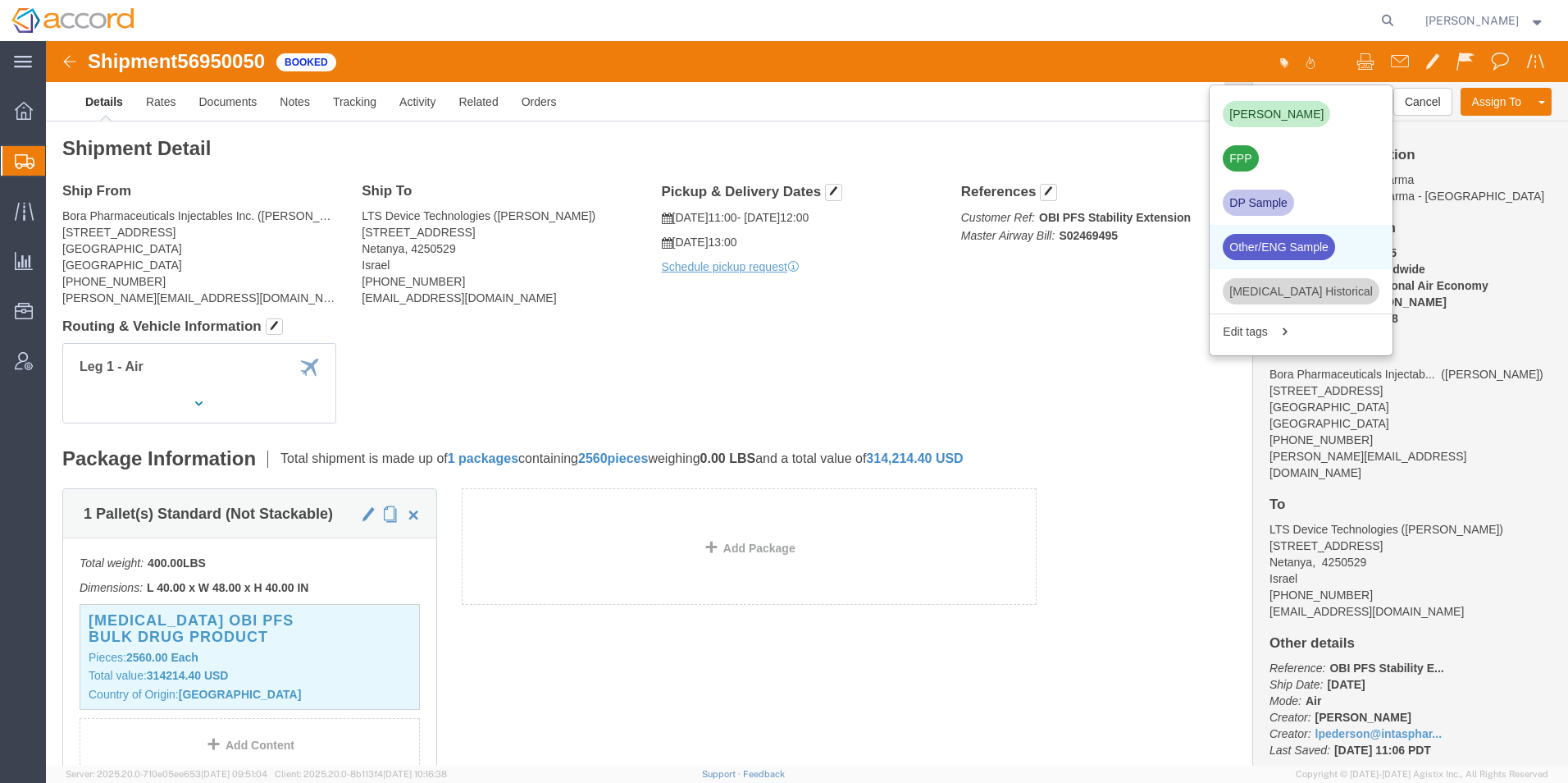
click div "Other/ENG Sample"
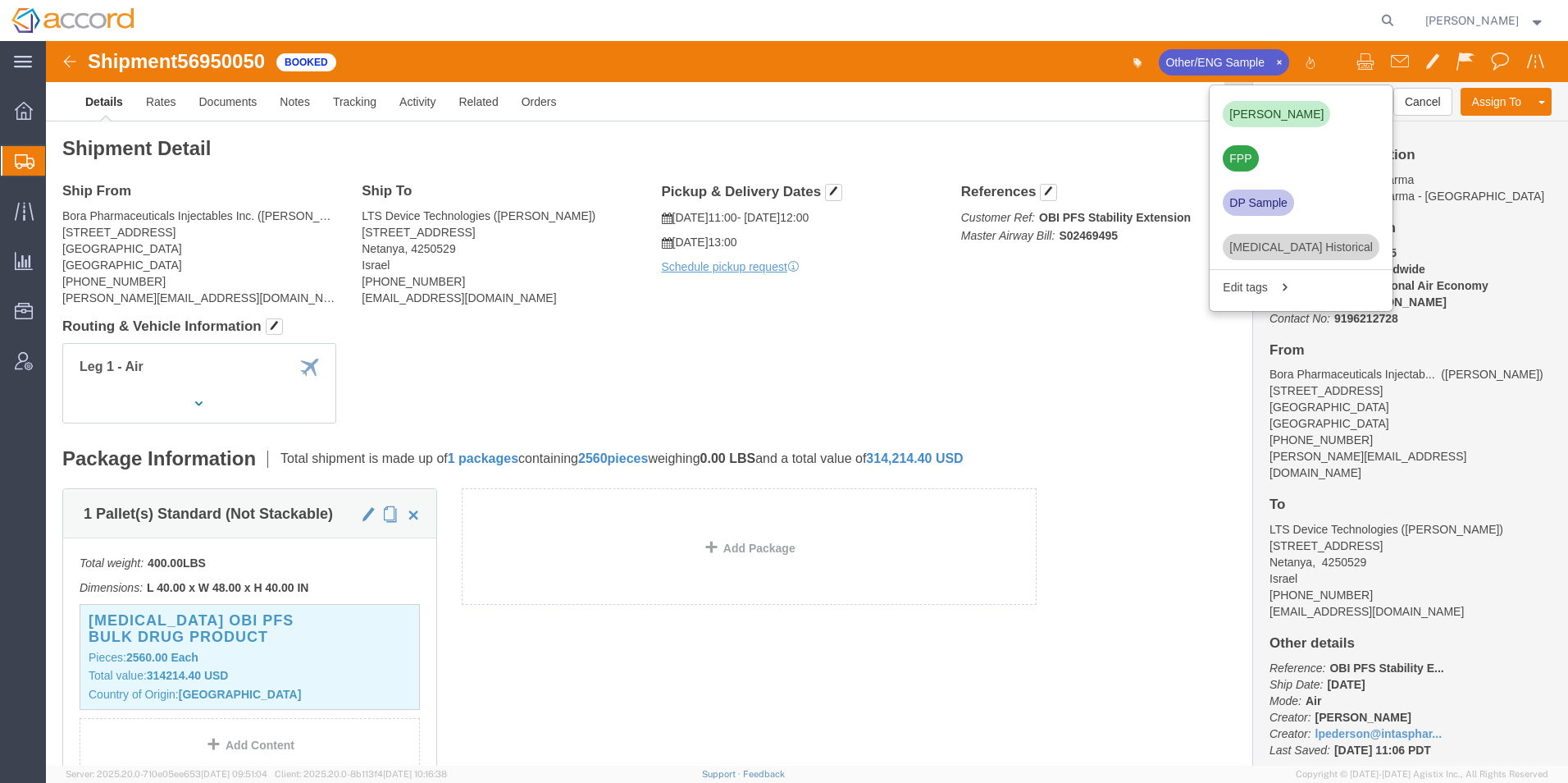
click at [0, 0] on span "Shipment Manager" at bounding box center [0, 0] width 0 height 0
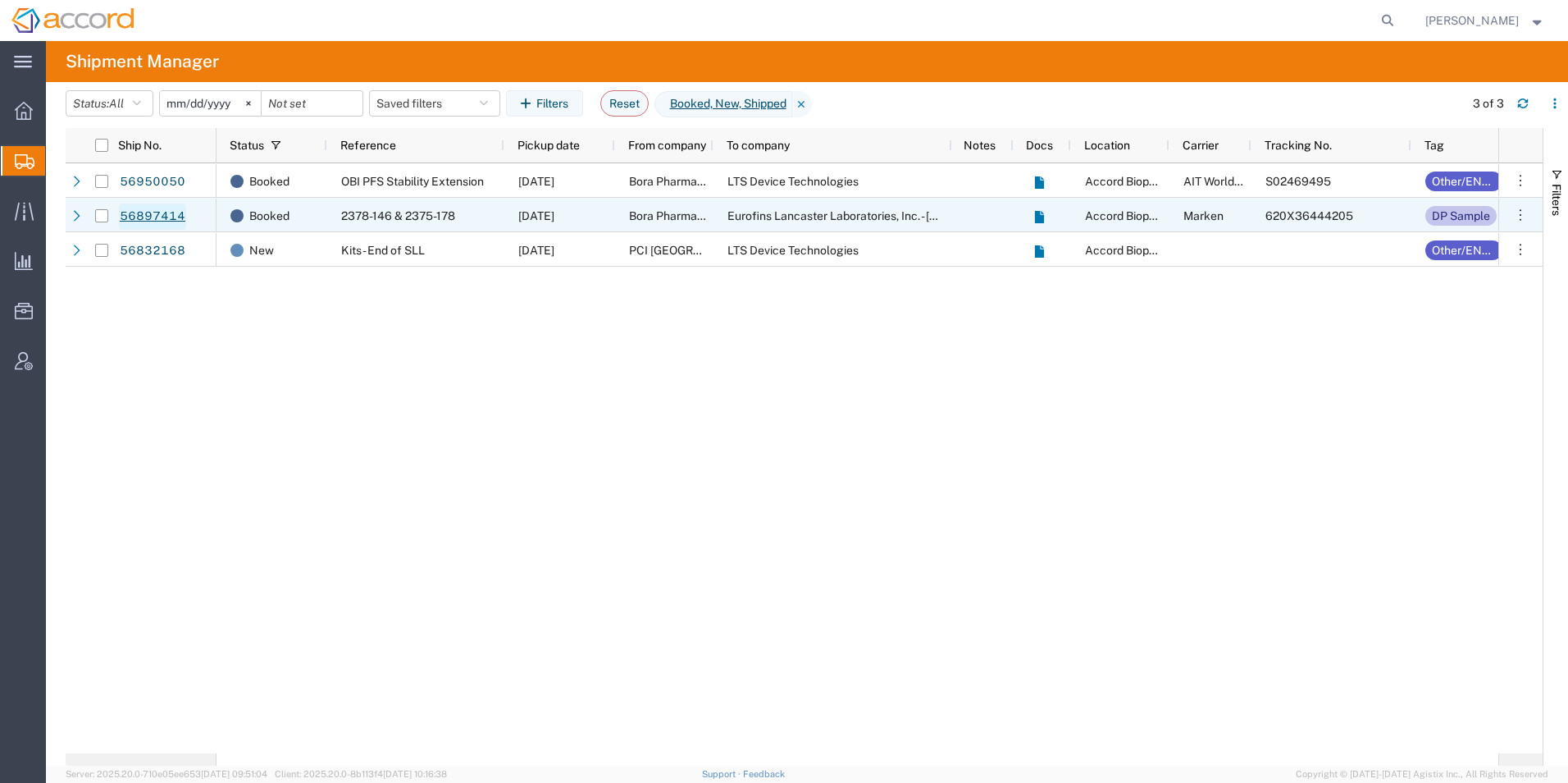
click at [119, 223] on link "56897414" at bounding box center [152, 216] width 67 height 26
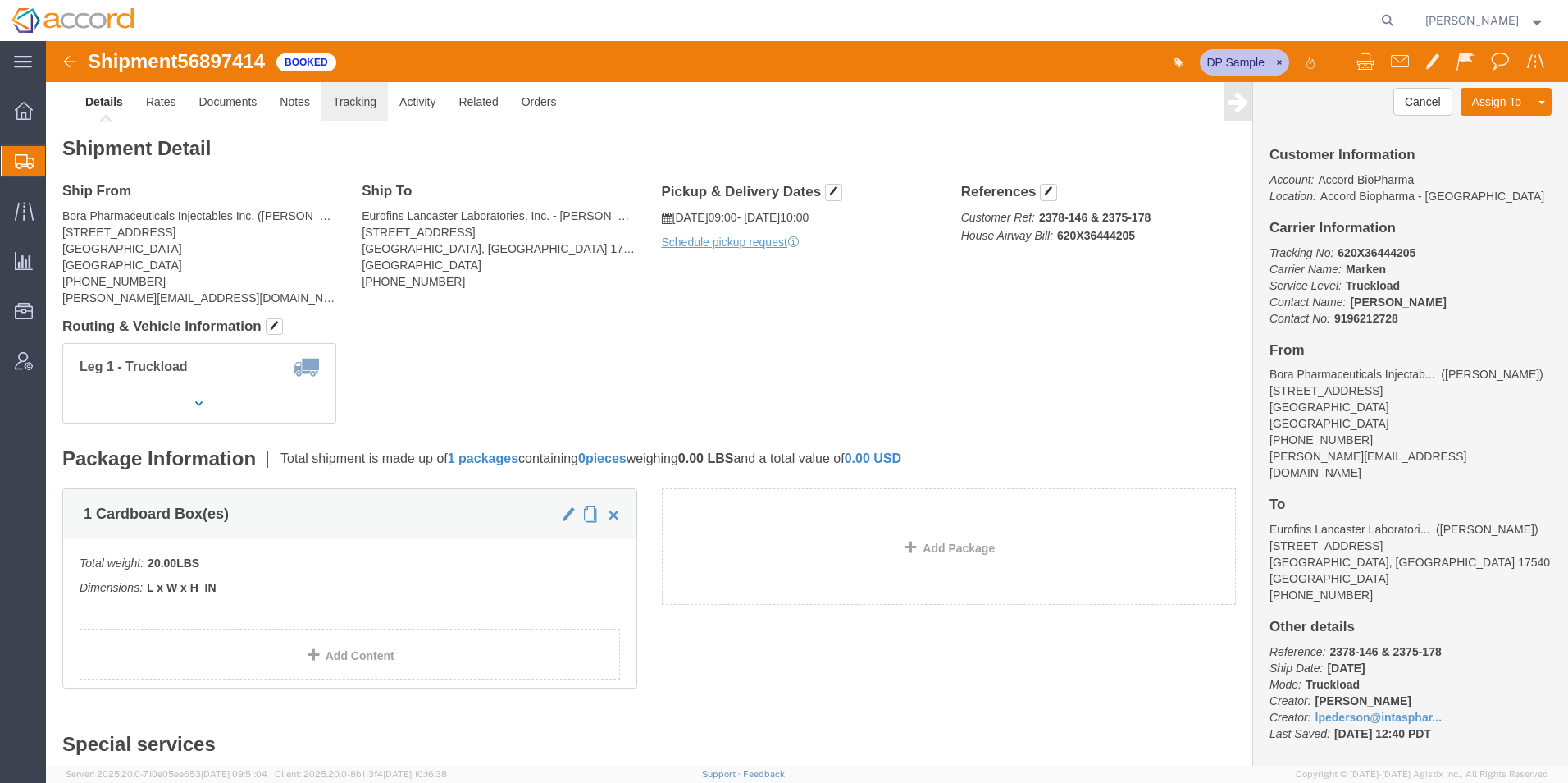
click link "Tracking"
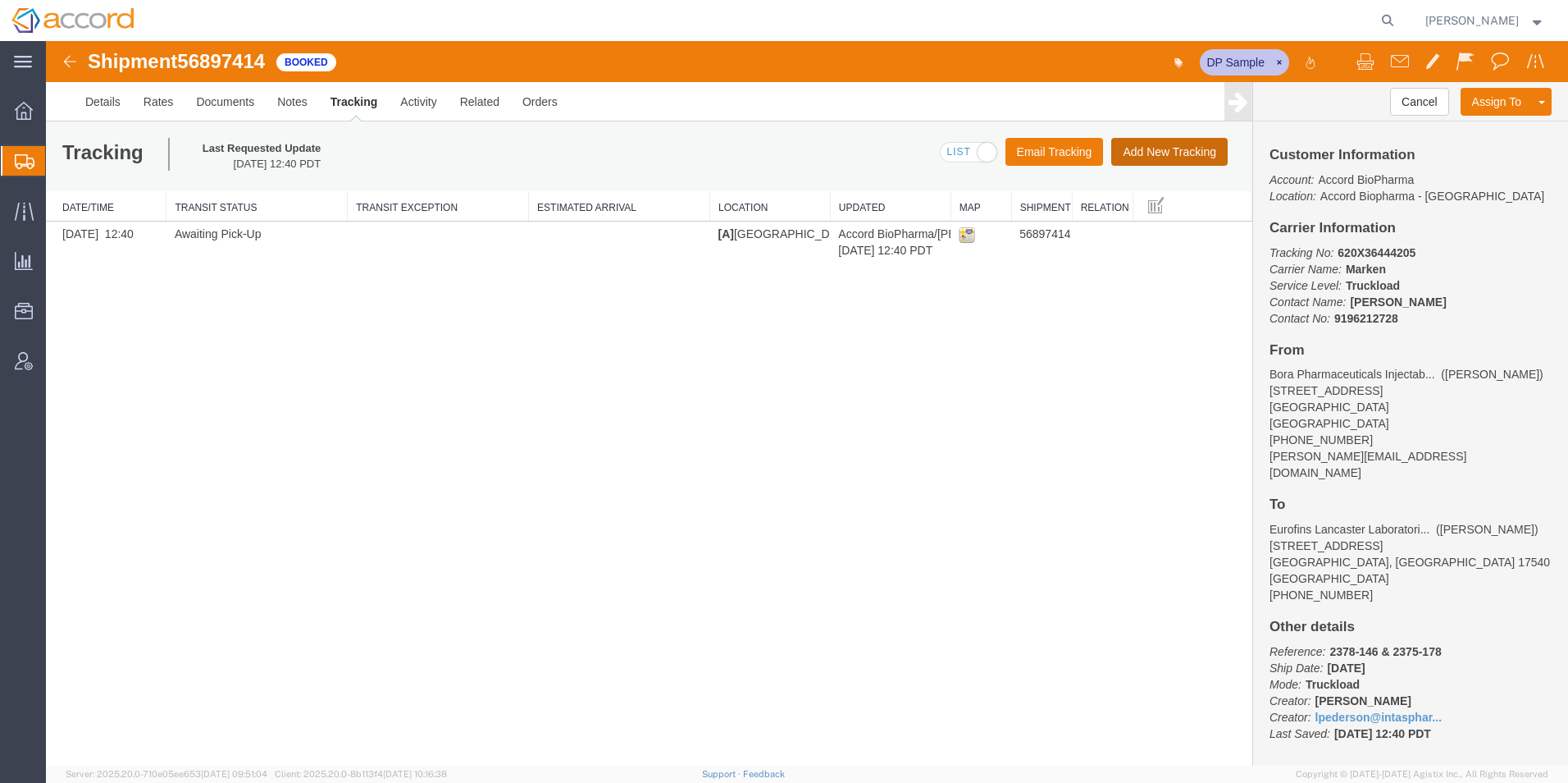
click at [1042, 157] on button "Add New Tracking" at bounding box center [1170, 152] width 116 height 28
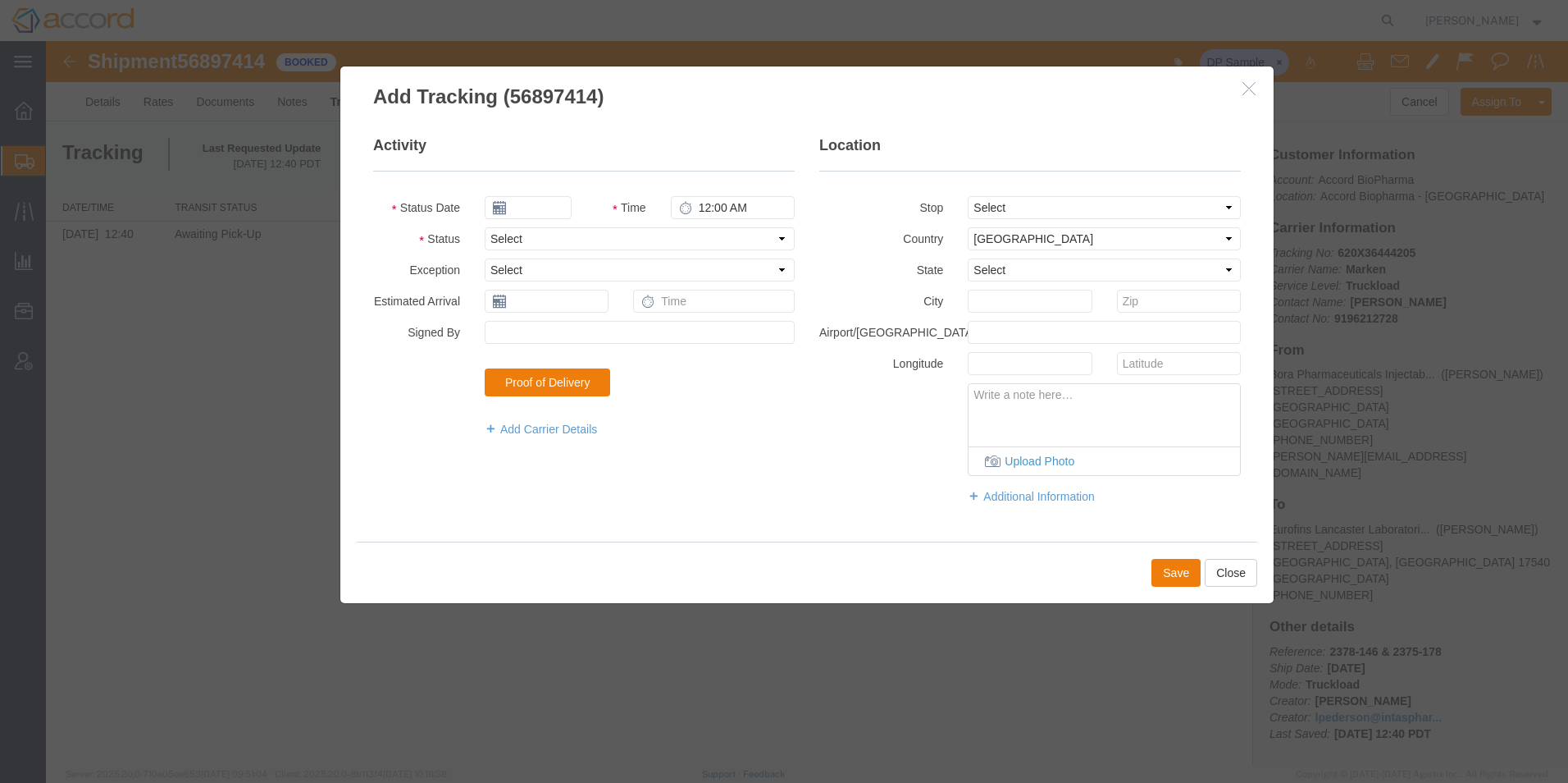
type input "[DATE]"
type input "3:00 PM"
click at [537, 209] on input "[DATE]" at bounding box center [529, 207] width 87 height 23
click at [500, 245] on th at bounding box center [497, 236] width 25 height 25
click at [594, 352] on td "25" at bounding box center [601, 360] width 25 height 25
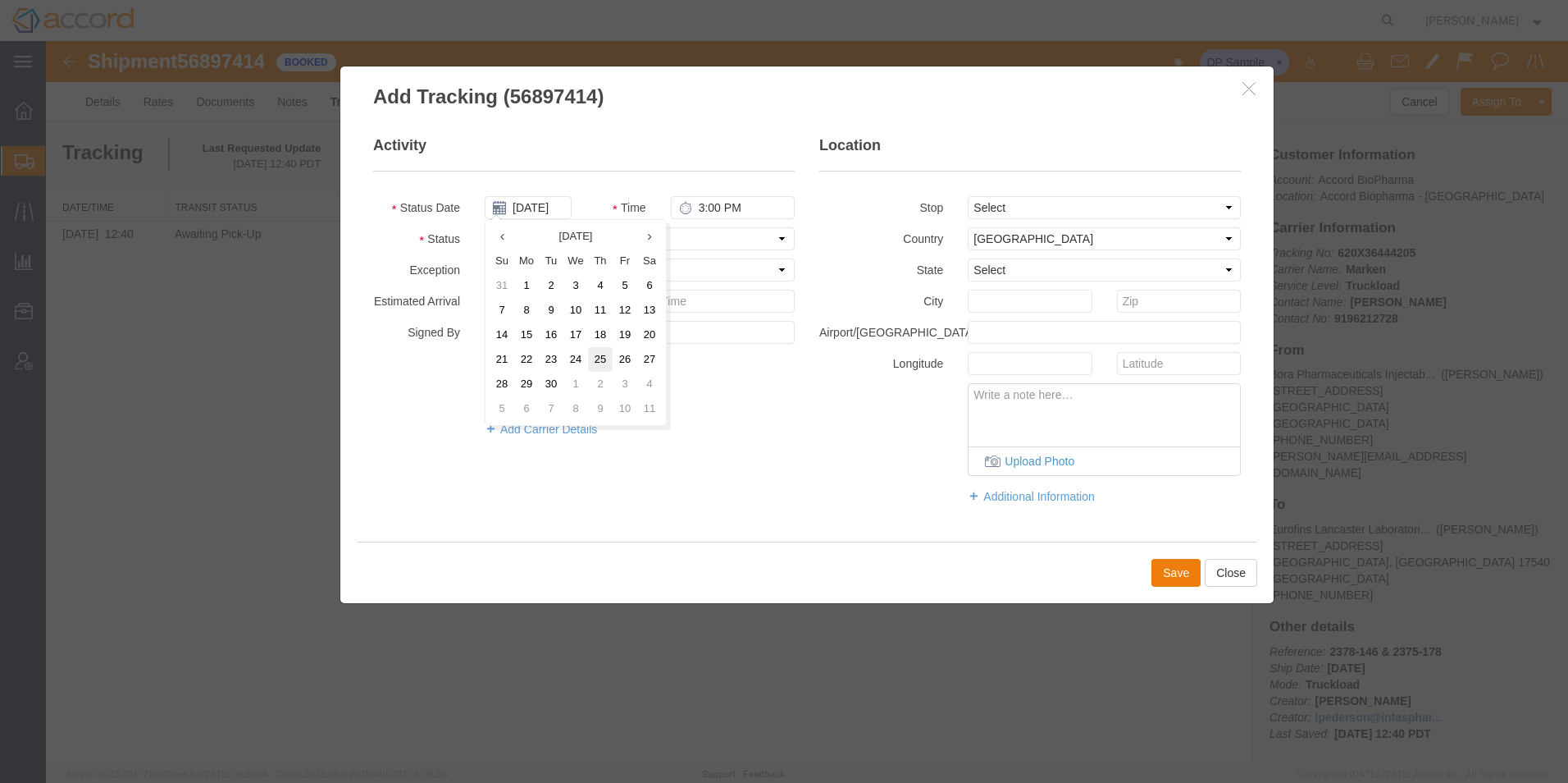
type input "[DATE]"
click at [522, 233] on select "Select Arrival Notice Available Arrival Notice Imported Arrive at Delivery Loca…" at bounding box center [640, 239] width 310 height 23
select select "DELIVRED"
click at [485, 227] on select "Select Arrival Notice Available Arrival Notice Imported Arrive at Delivery Loca…" at bounding box center [640, 239] width 310 height 23
click at [1042, 552] on button "Save" at bounding box center [1175, 573] width 49 height 28
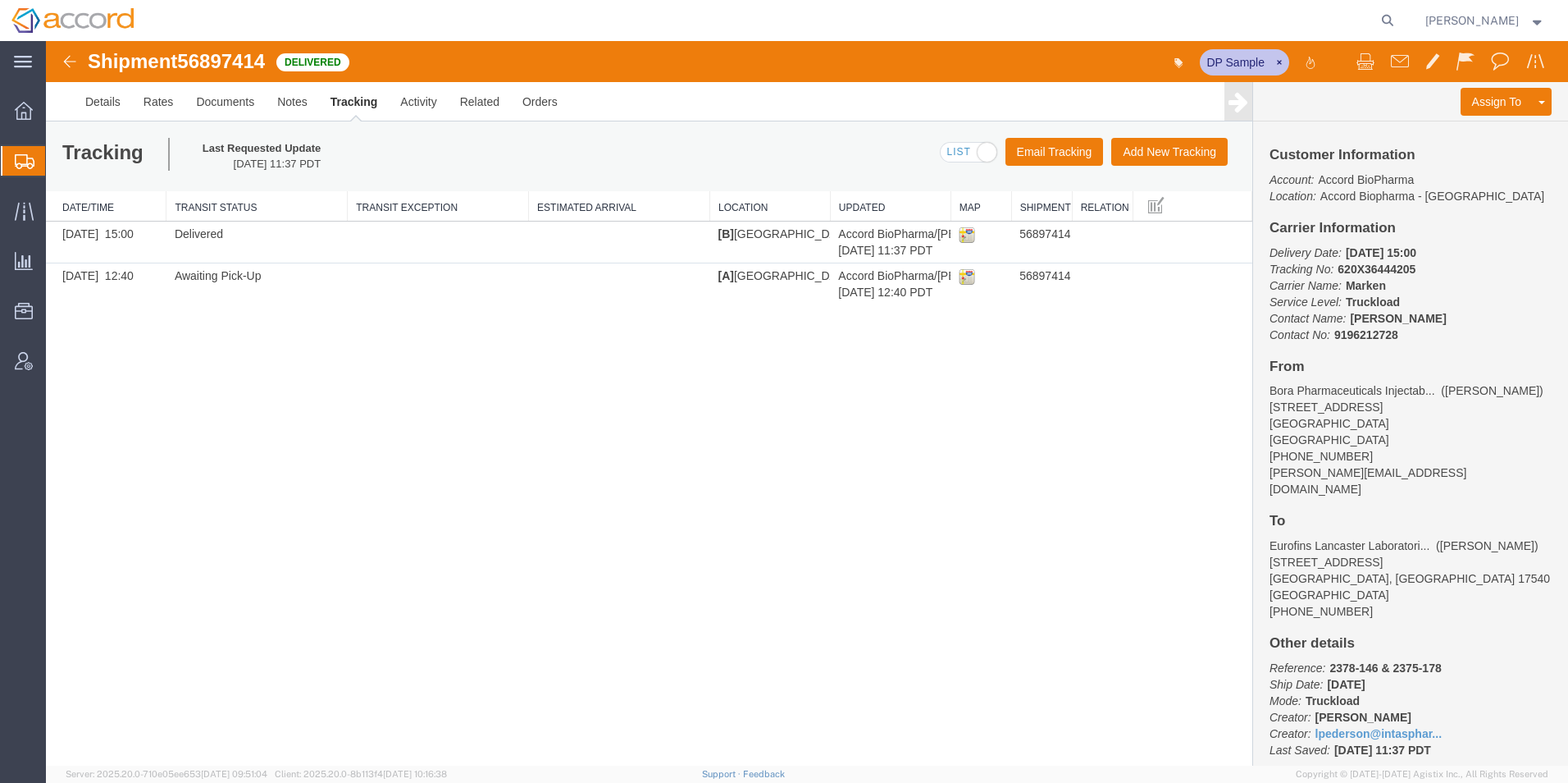
click at [0, 0] on span "Shipment Manager" at bounding box center [0, 0] width 0 height 0
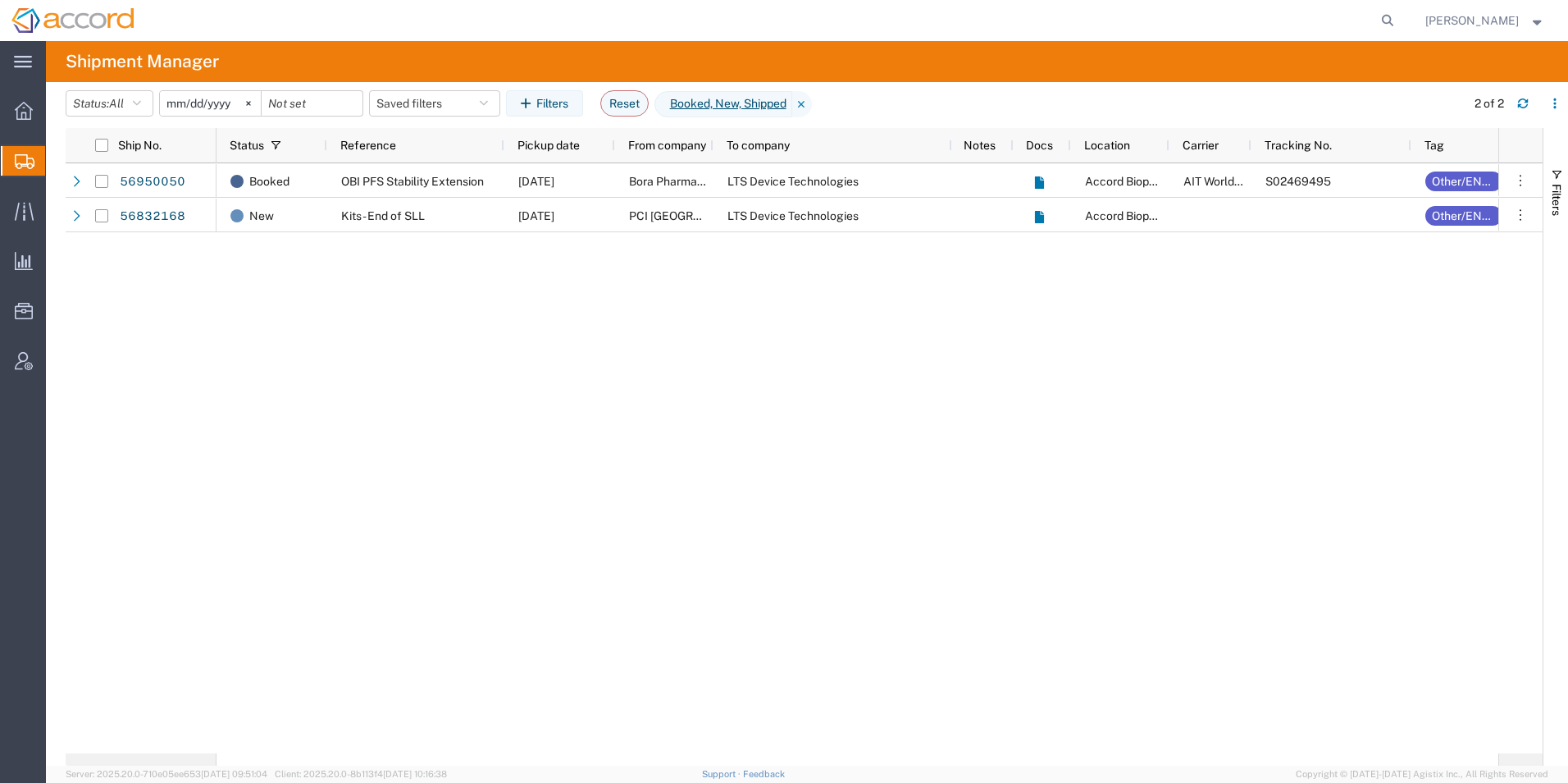
click at [0, 0] on span "Create Shipment" at bounding box center [0, 0] width 0 height 0
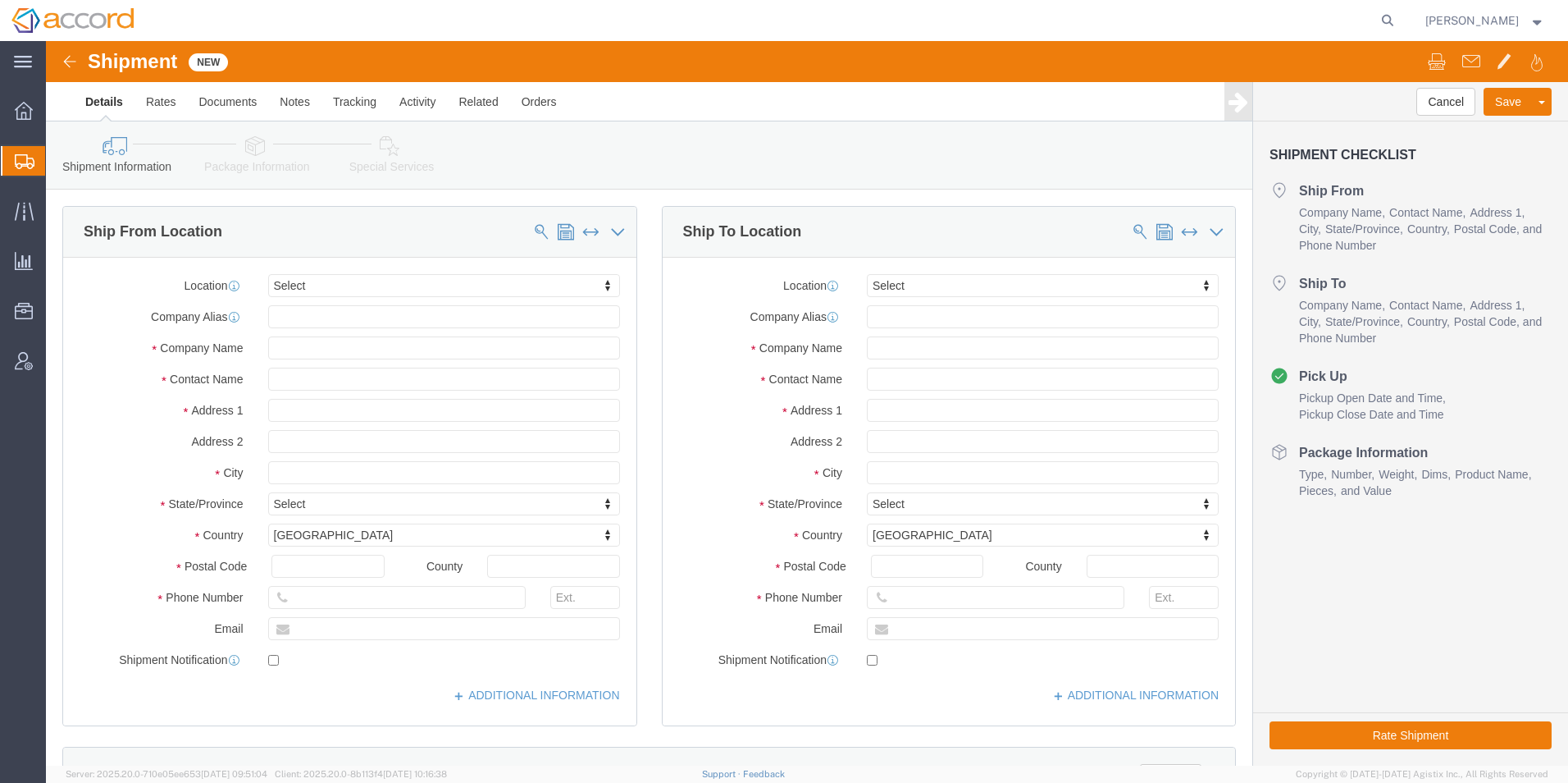
select select
click span
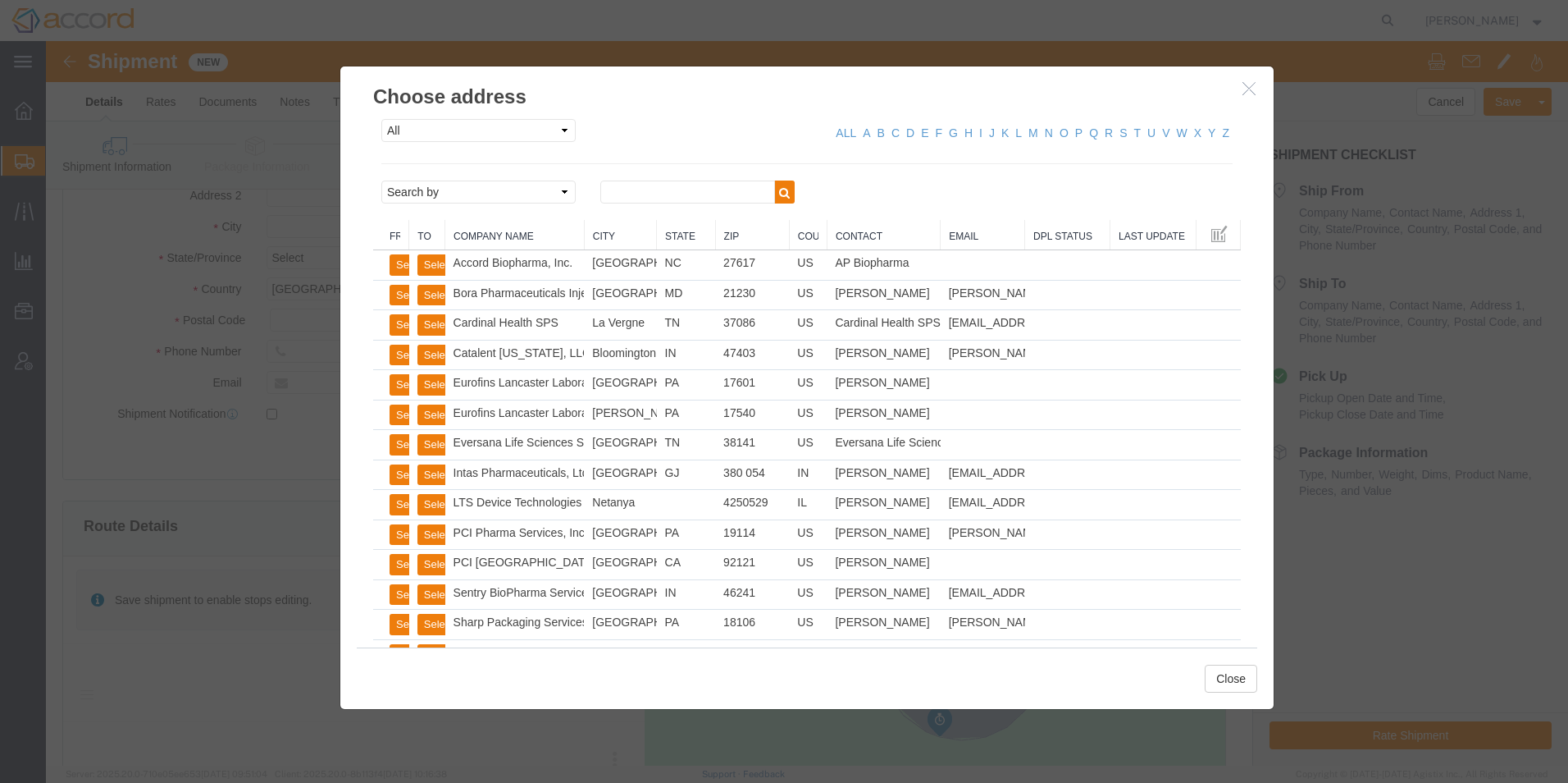
click icon "button"
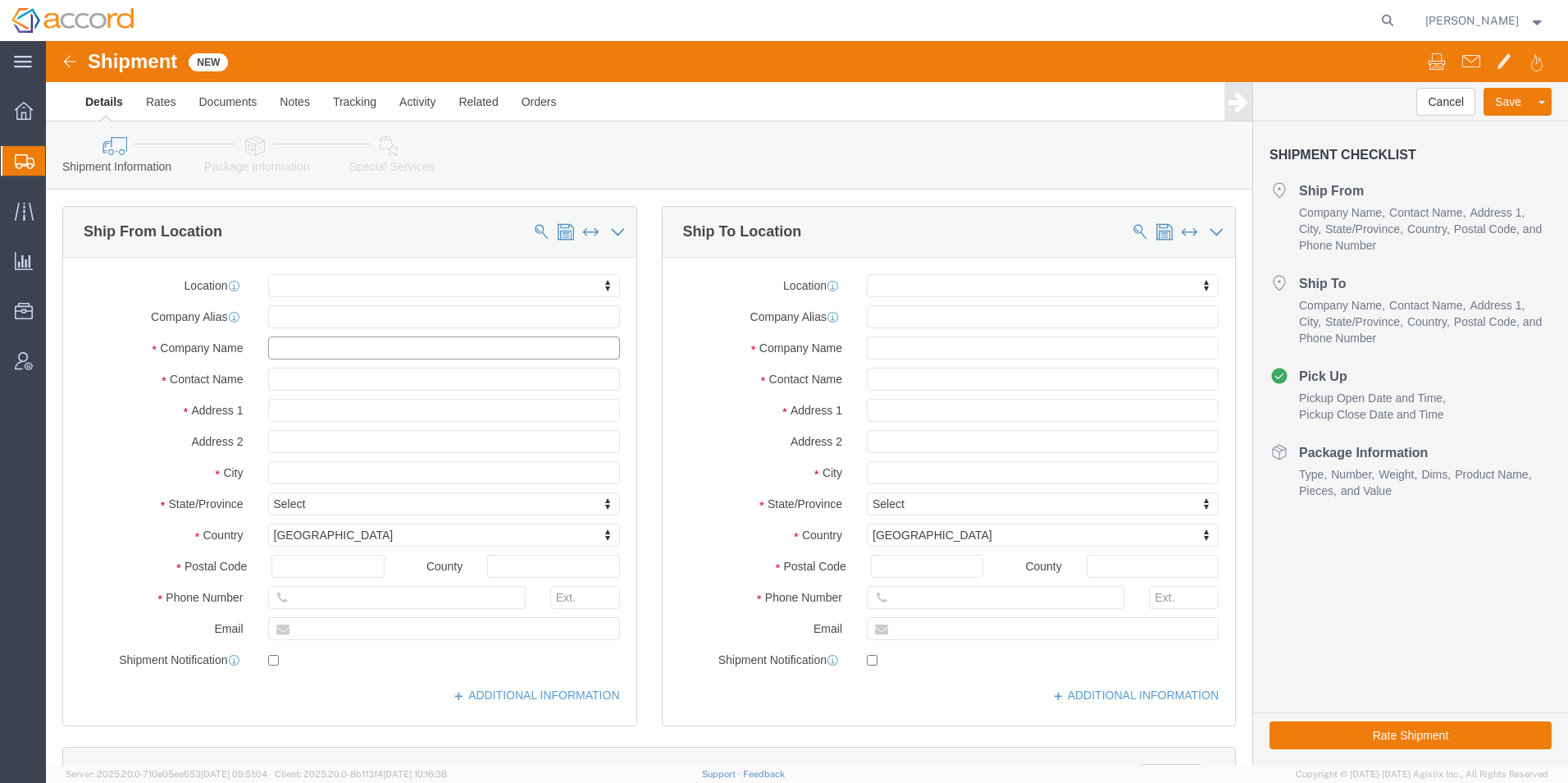
click input "text"
type input "KBI BioPharma"
type input "[PERSON_NAME]"
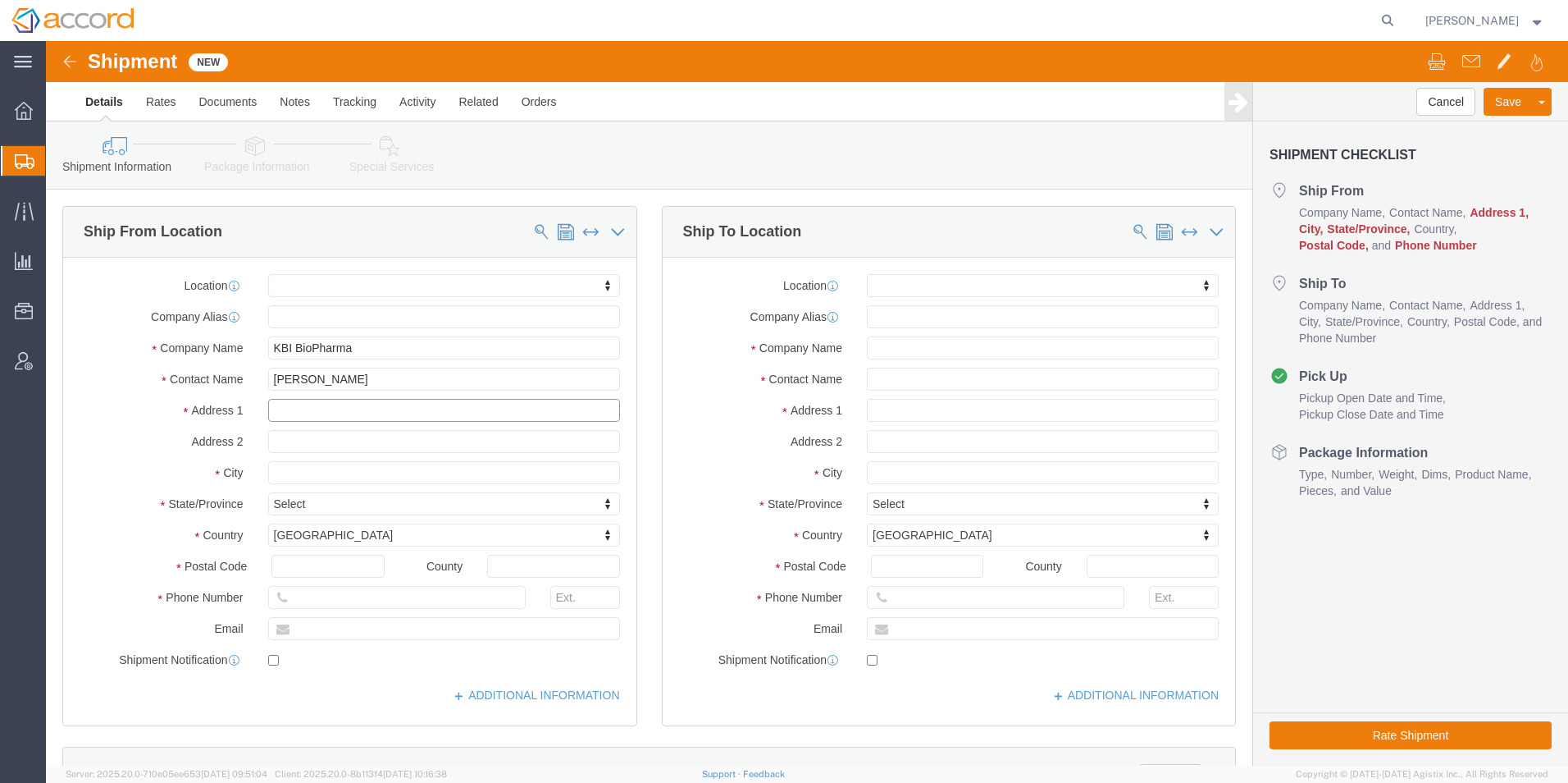
click input "text"
type input "[STREET_ADDRESS]"
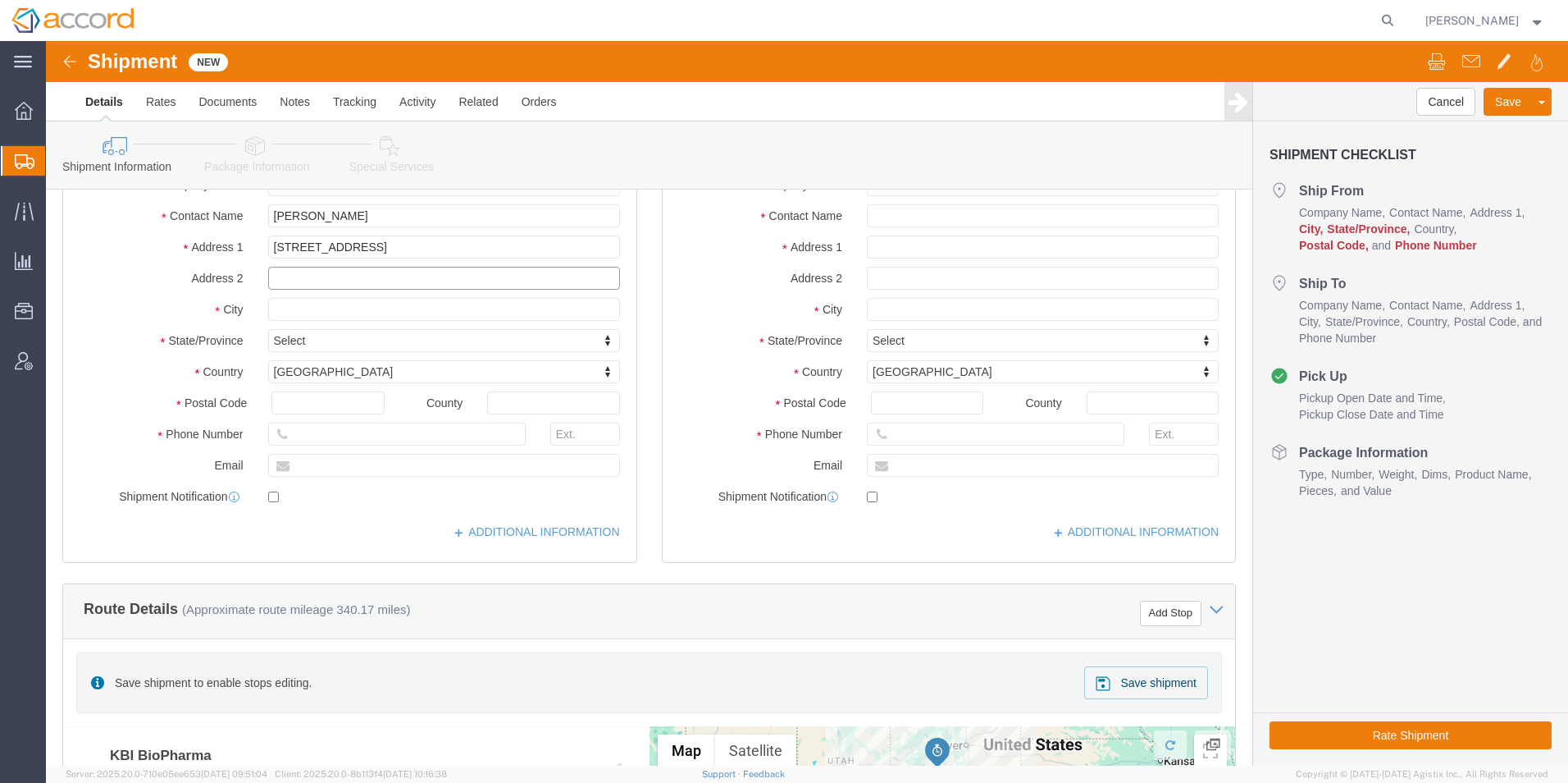
scroll to position [165, 0]
drag, startPoint x: 289, startPoint y: 272, endPoint x: 290, endPoint y: 263, distance: 9.1
click input "text"
type input "[GEOGRAPHIC_DATA]"
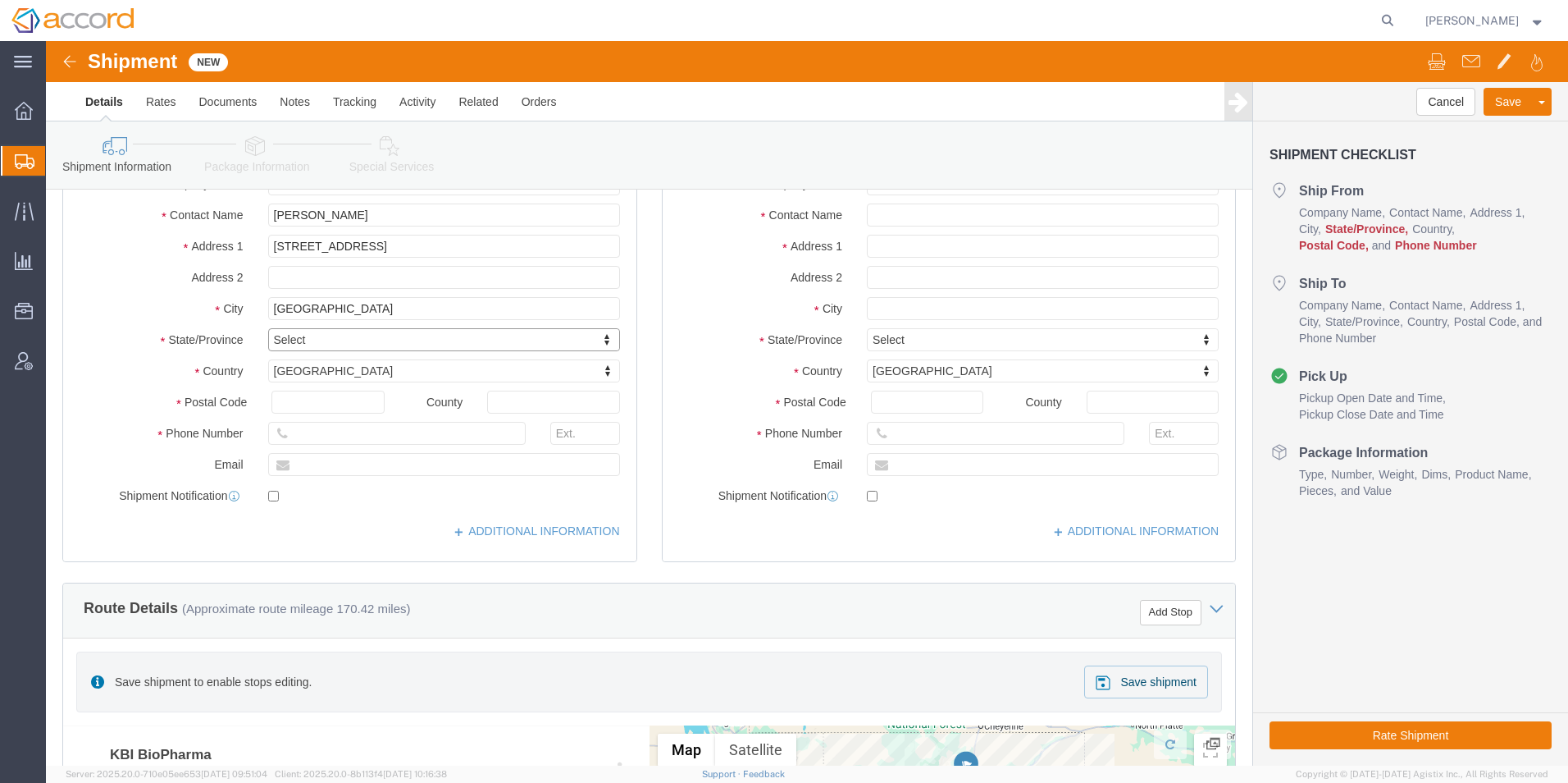
type input "C"
type input "Co"
type input "Color"
type input "80301"
click input "text"
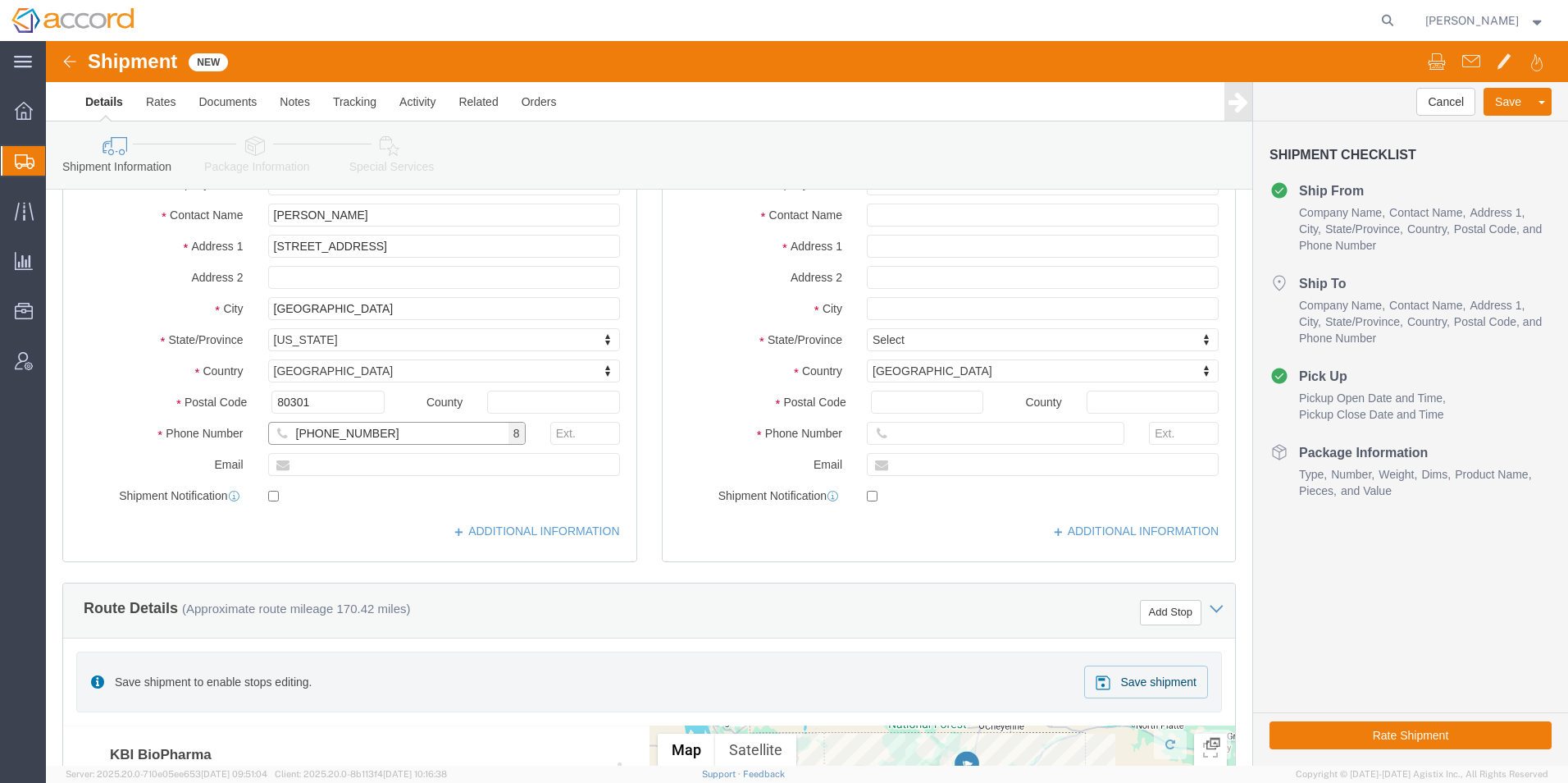
type input "[PHONE_NUMBER]"
click div "Location My Profile Location Accord Biopharma - [GEOGRAPHIC_DATA] Accord Health…"
